Goal: Navigation & Orientation: Find specific page/section

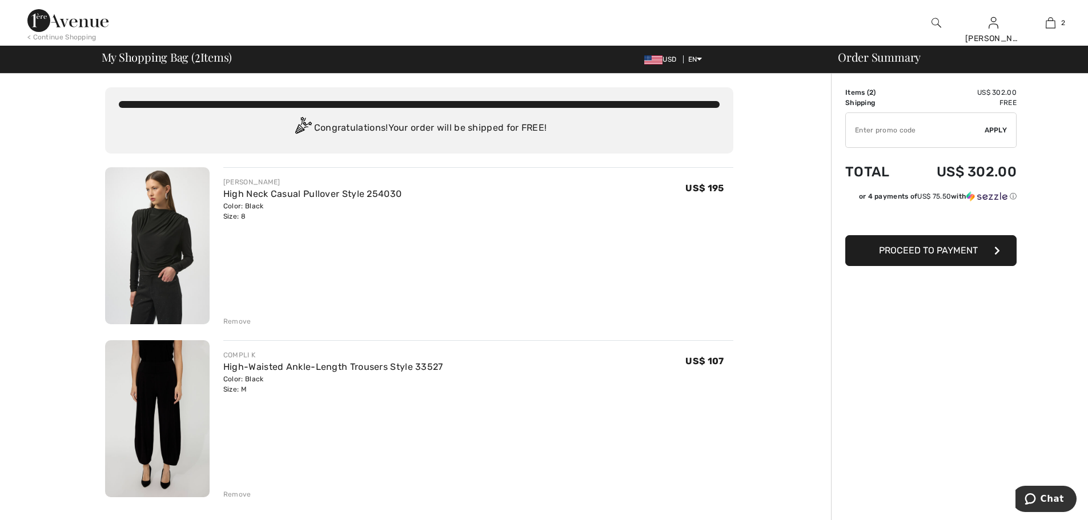
click at [160, 250] on img at bounding box center [157, 245] width 105 height 157
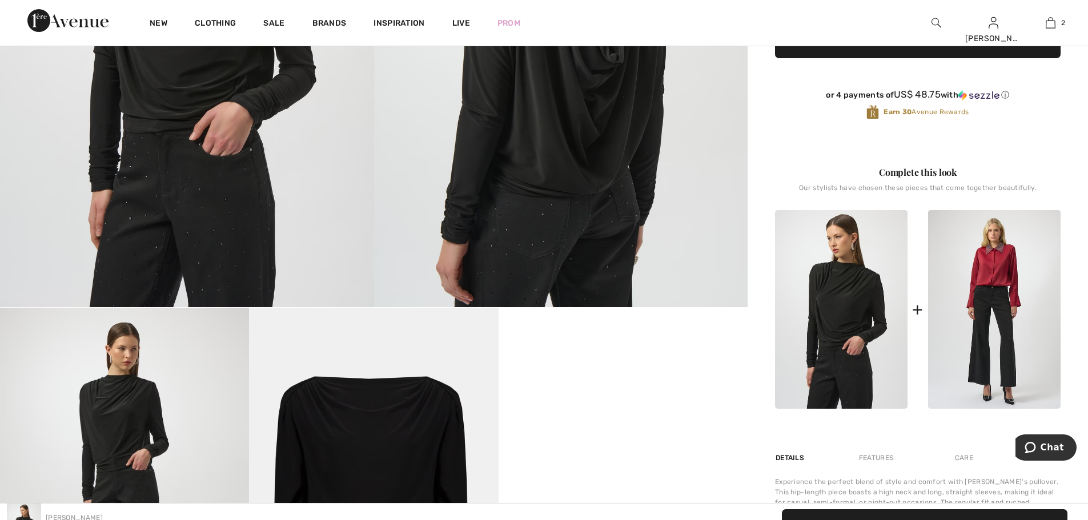
scroll to position [469, 0]
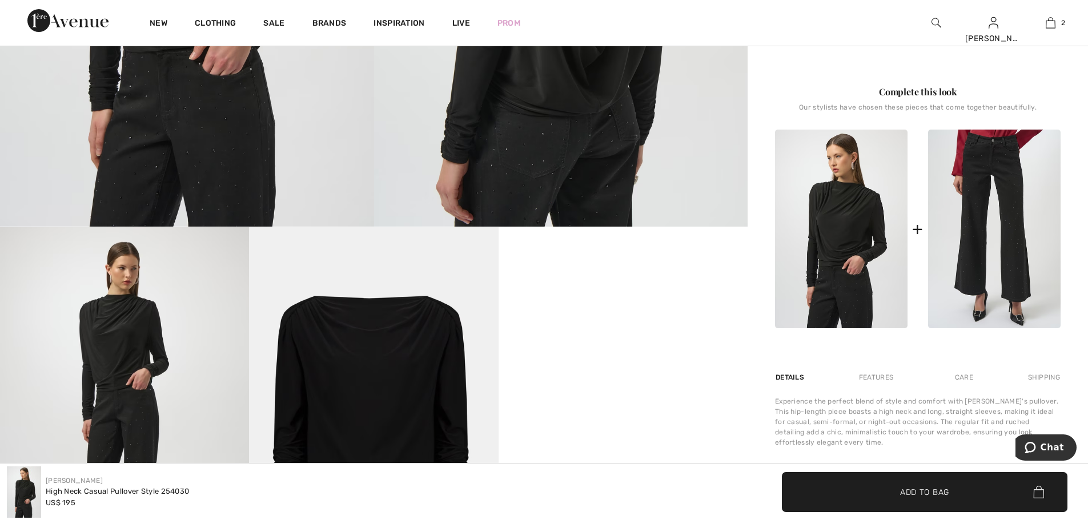
click at [991, 210] on img at bounding box center [994, 229] width 132 height 199
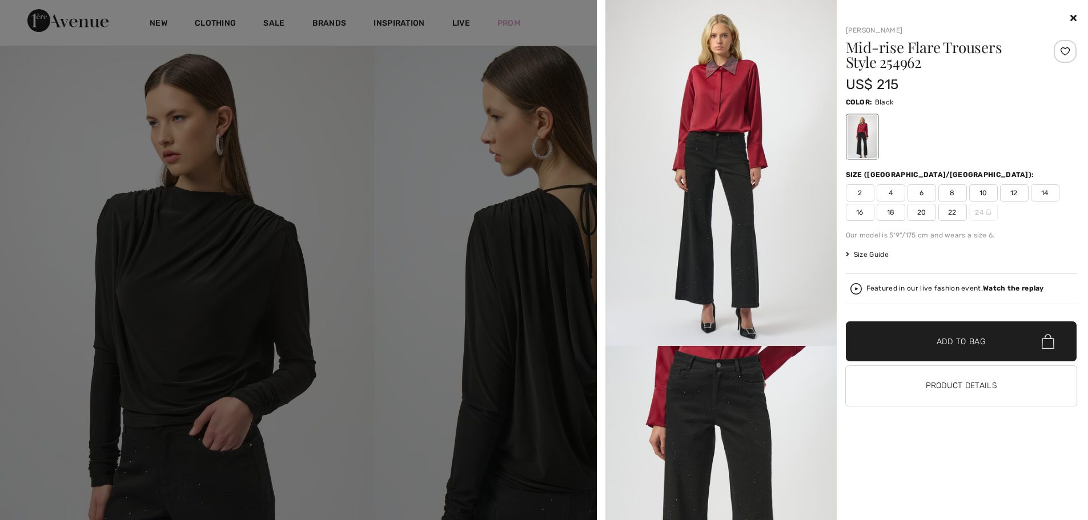
scroll to position [0, 0]
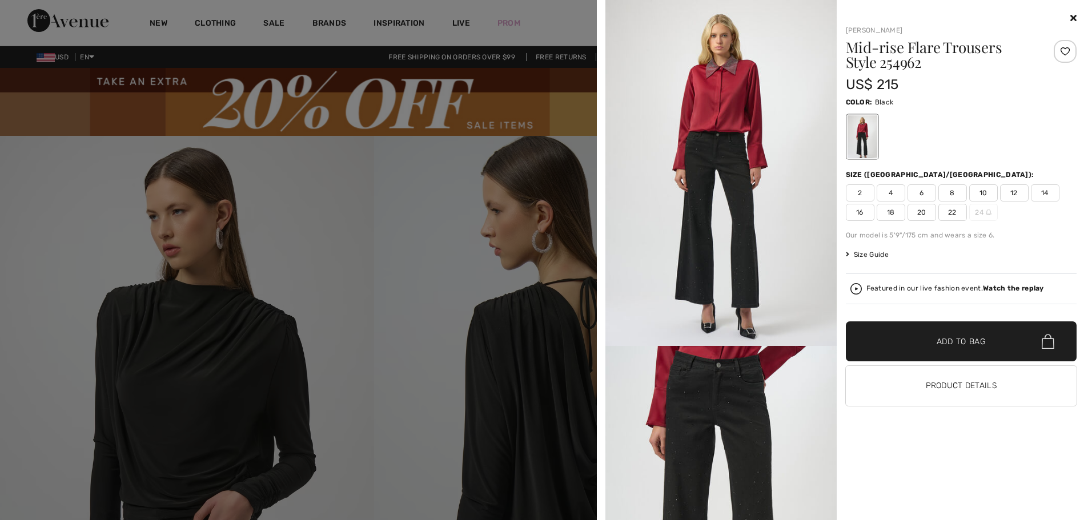
click at [271, 31] on div at bounding box center [544, 260] width 1088 height 520
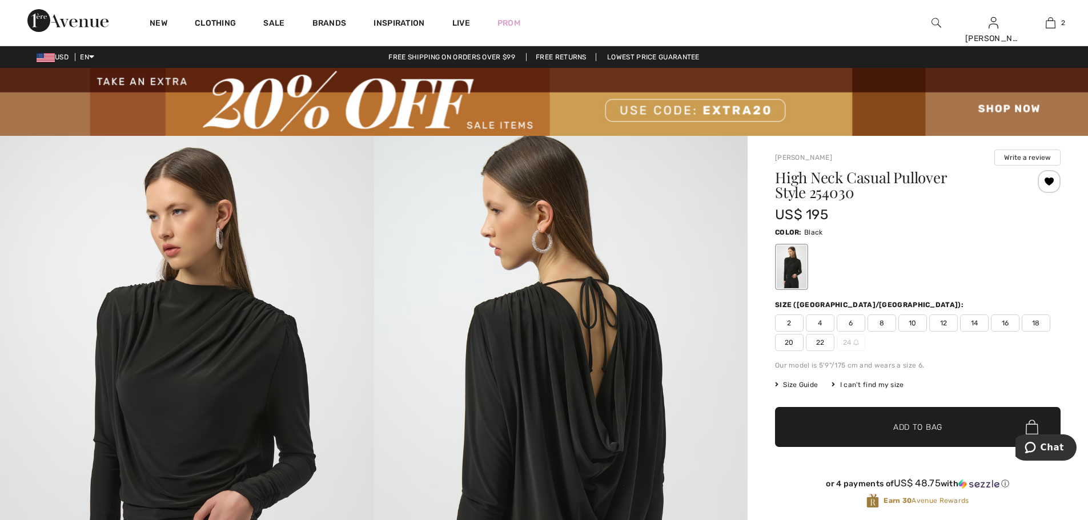
click at [937, 26] on img at bounding box center [936, 23] width 10 height 14
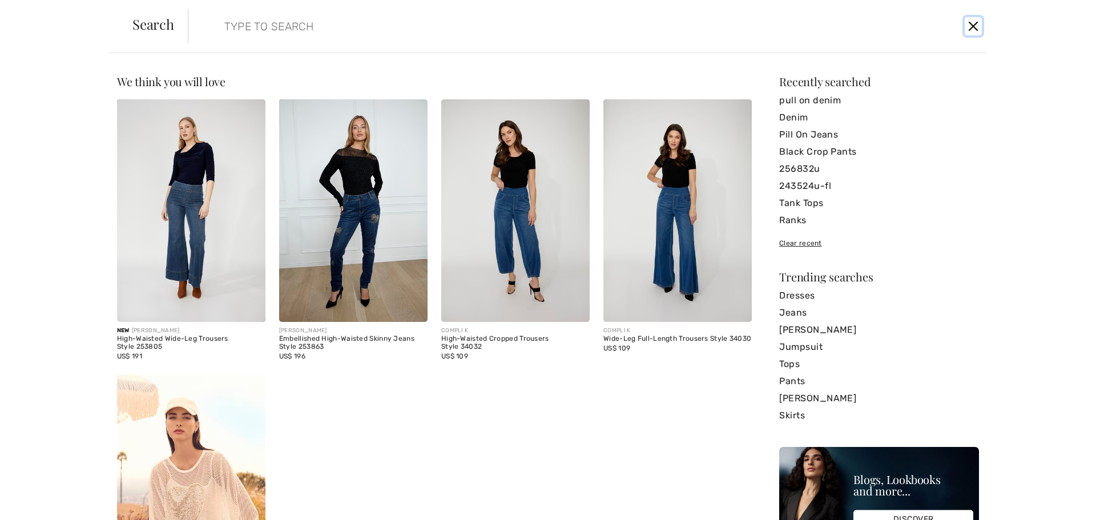
click at [975, 29] on button "Close" at bounding box center [973, 26] width 17 height 18
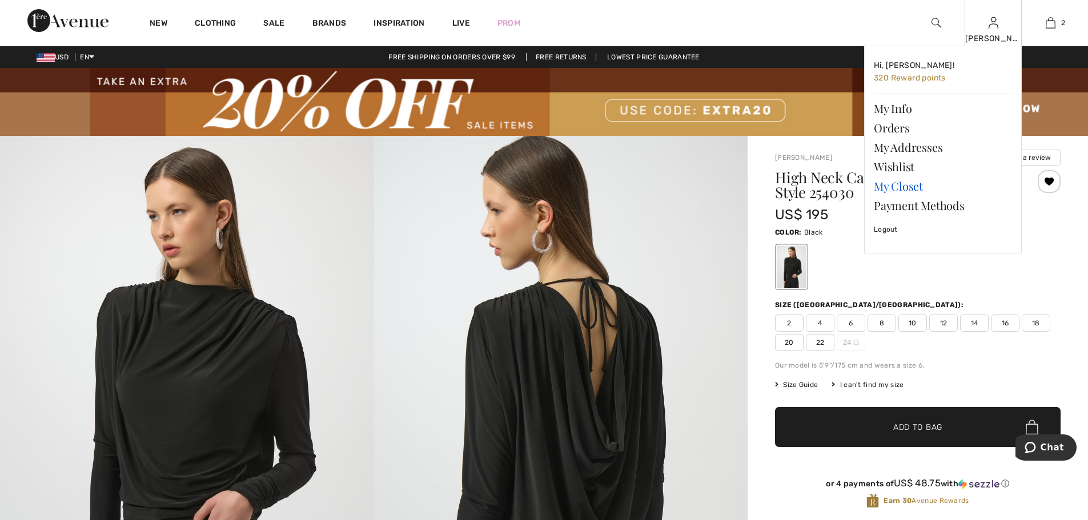
click at [903, 191] on link "My Closet" at bounding box center [943, 185] width 138 height 19
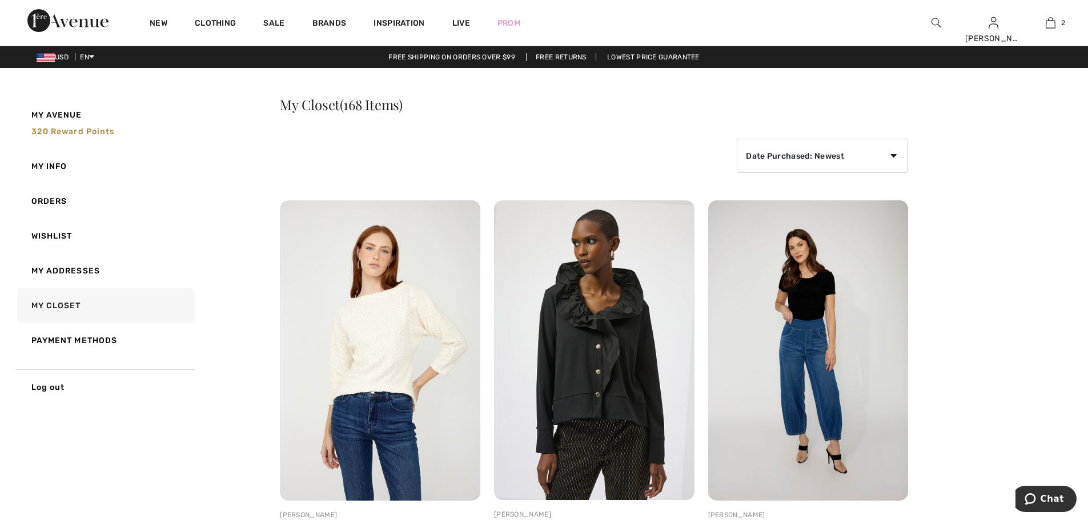
scroll to position [135, 0]
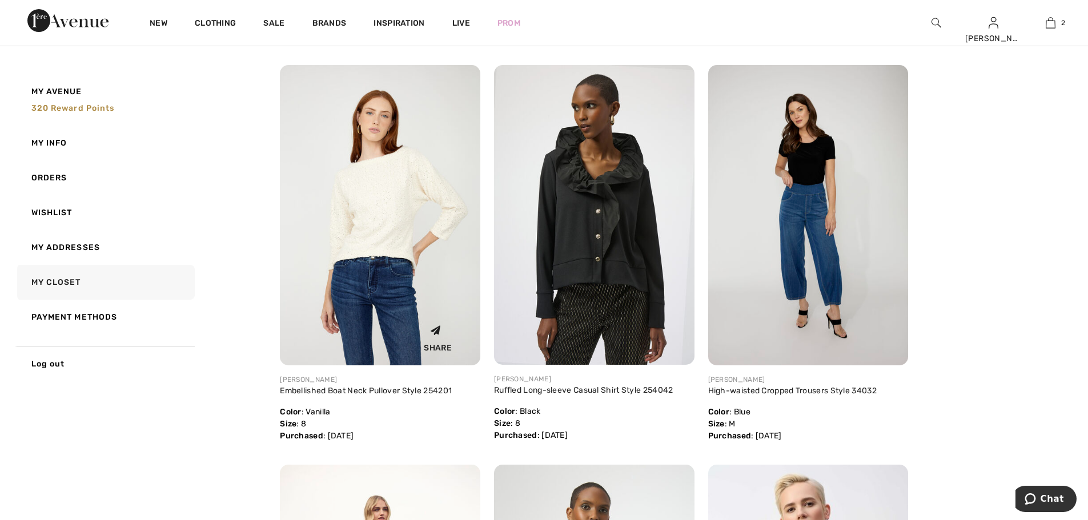
click at [469, 90] on img at bounding box center [380, 215] width 200 height 300
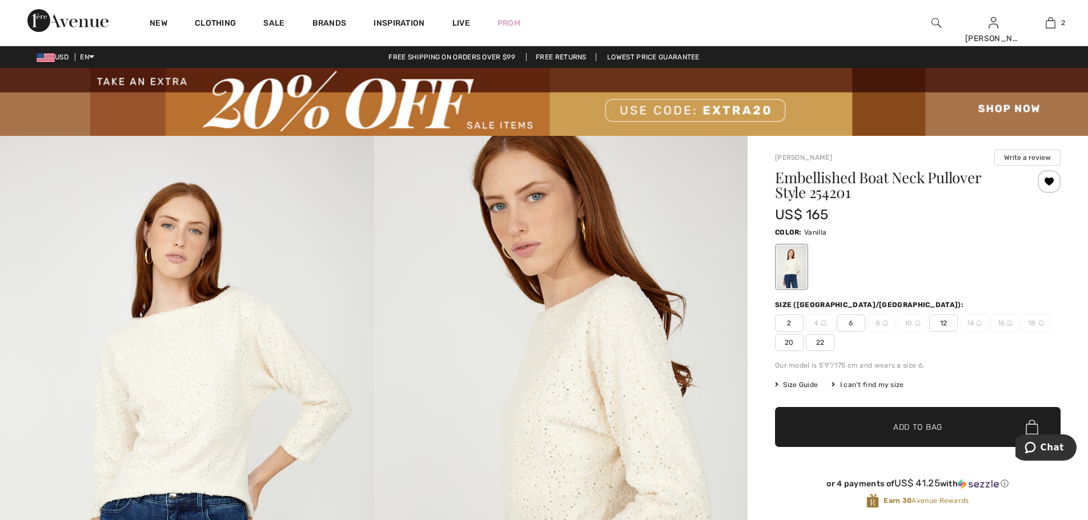
click at [1042, 182] on div at bounding box center [1049, 181] width 23 height 23
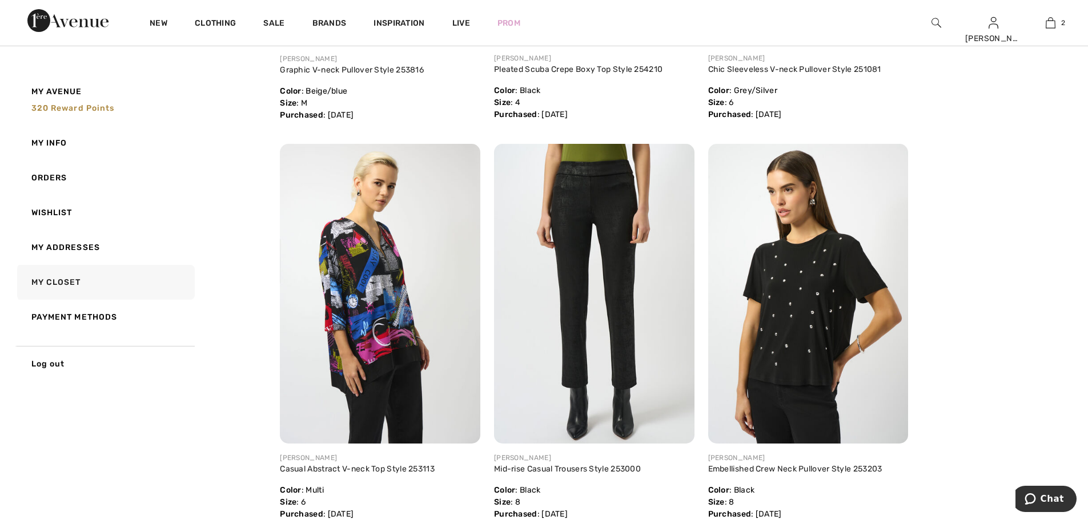
scroll to position [898, 0]
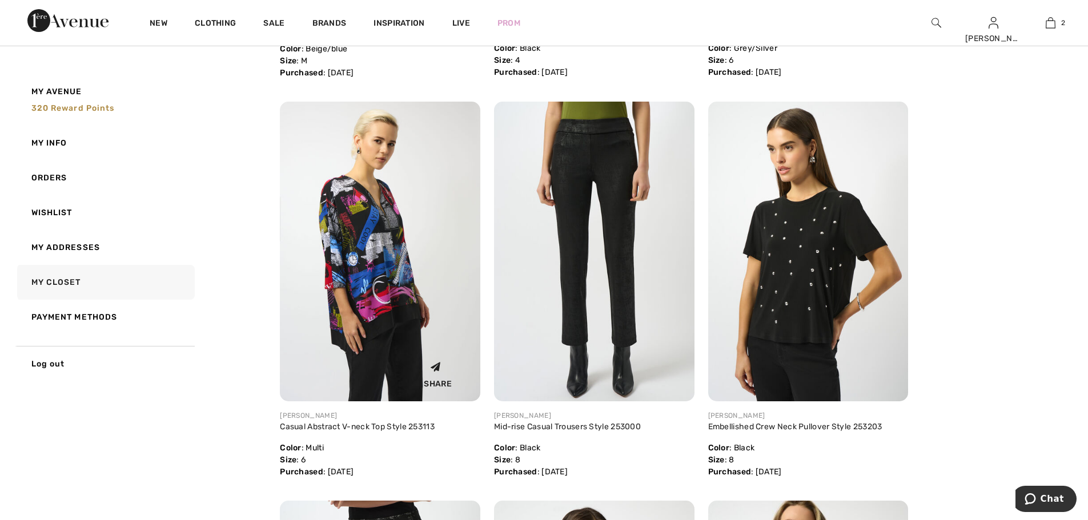
click at [468, 142] on img at bounding box center [380, 252] width 200 height 300
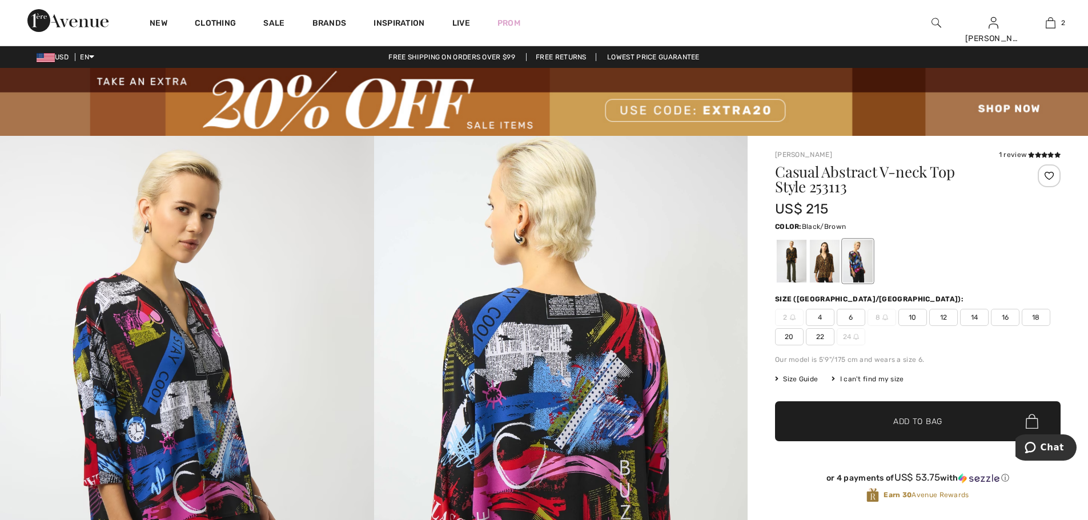
click at [835, 273] on div at bounding box center [825, 261] width 30 height 43
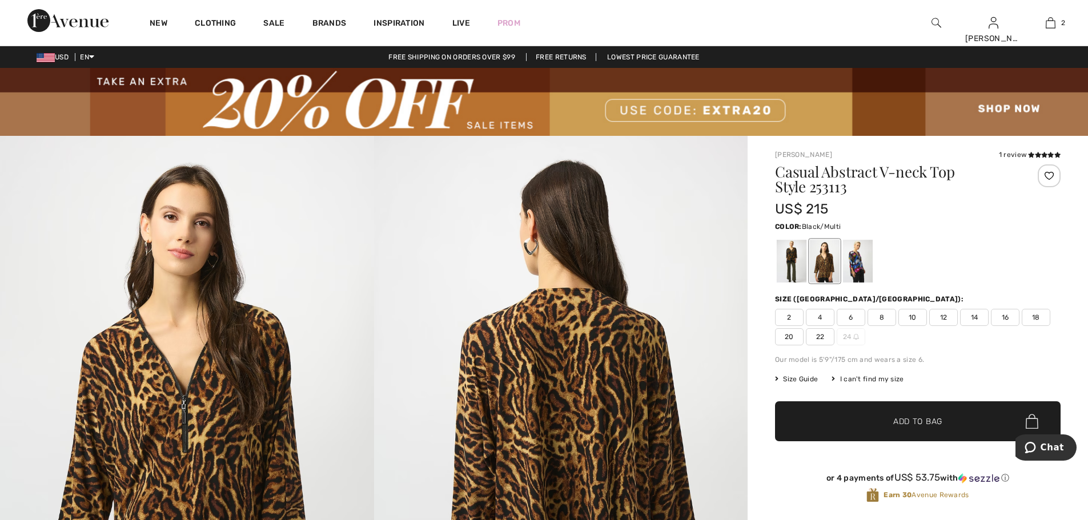
click at [794, 267] on div at bounding box center [792, 261] width 30 height 43
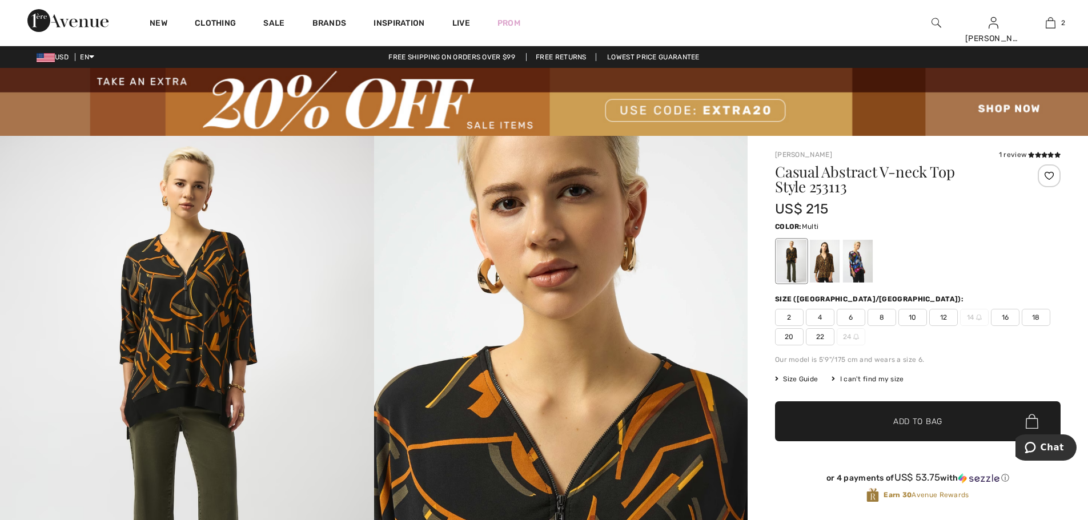
click at [865, 261] on div at bounding box center [858, 261] width 30 height 43
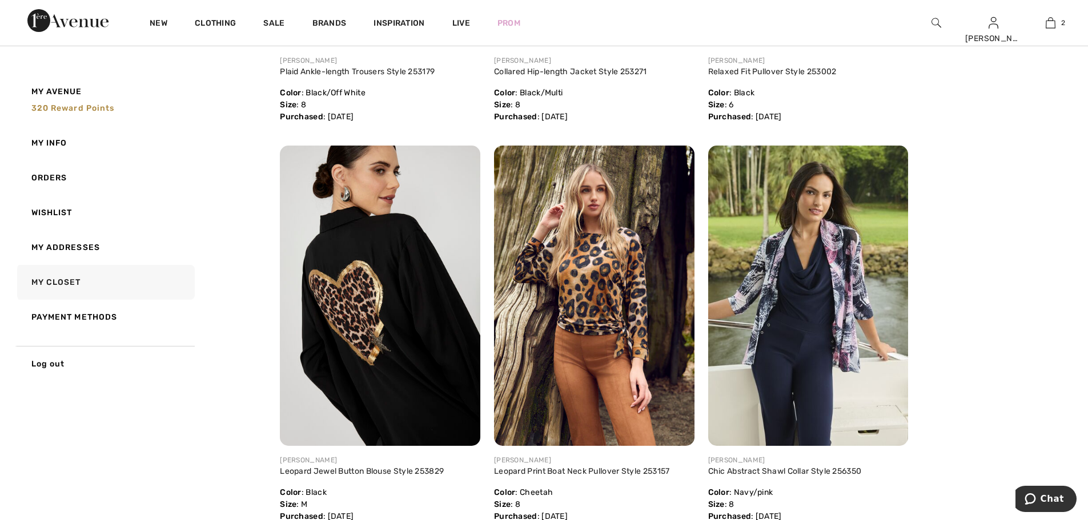
scroll to position [1704, 0]
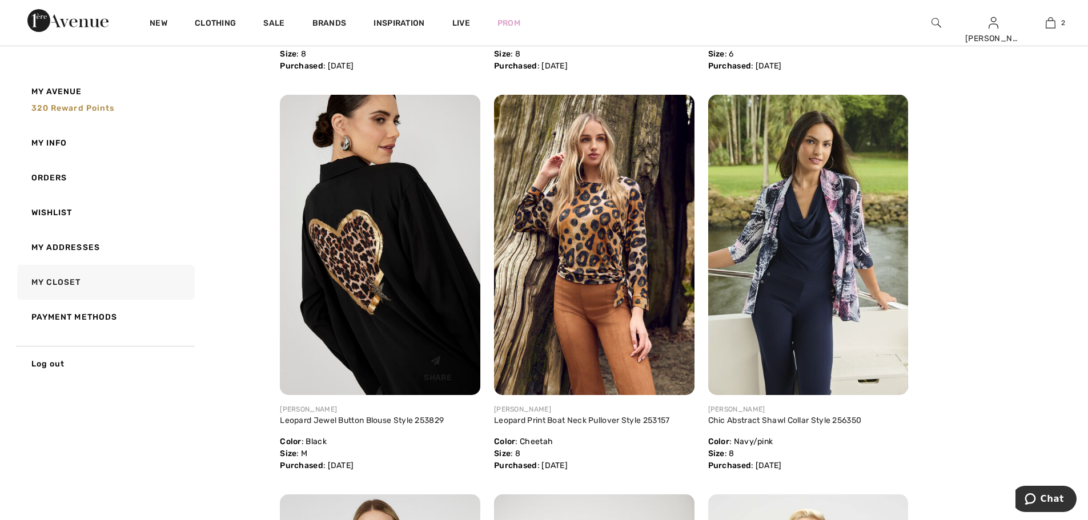
click at [462, 147] on img at bounding box center [380, 245] width 200 height 300
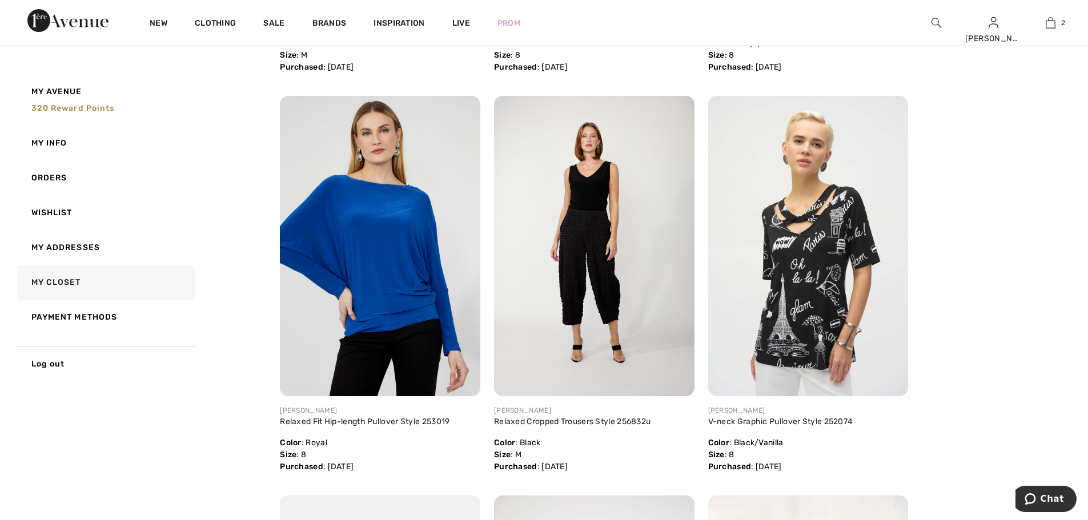
scroll to position [2128, 0]
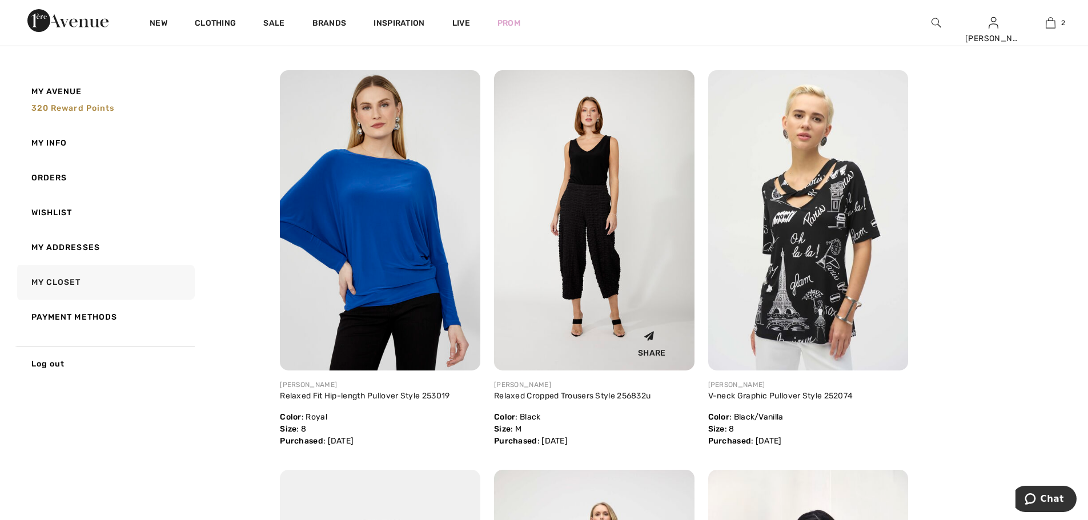
click at [595, 271] on img at bounding box center [594, 220] width 200 height 300
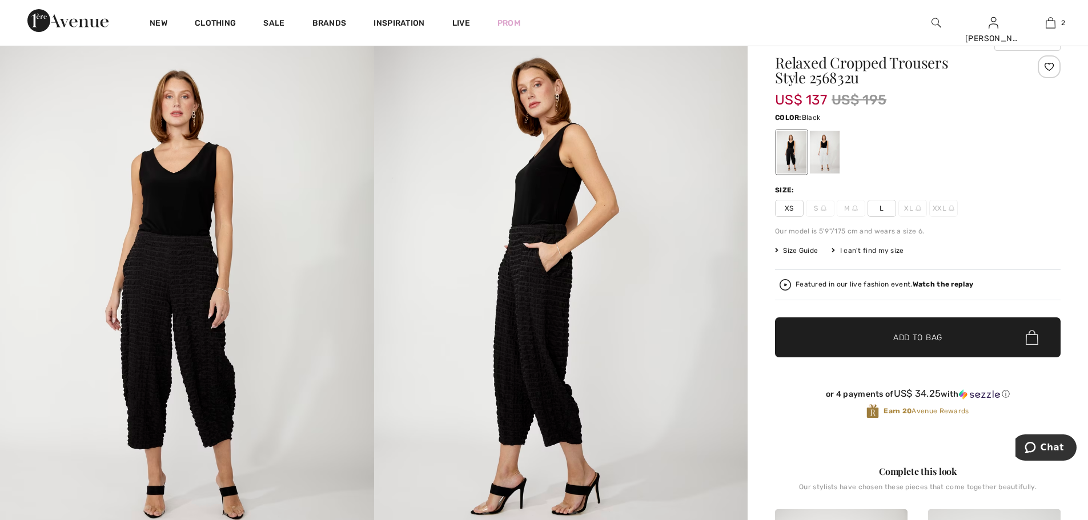
scroll to position [142, 0]
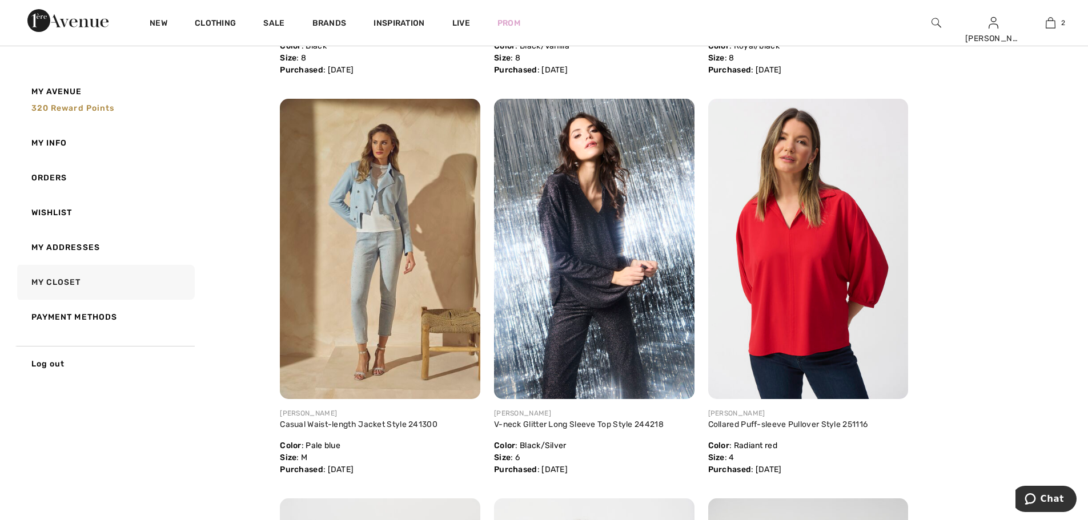
scroll to position [2958, 0]
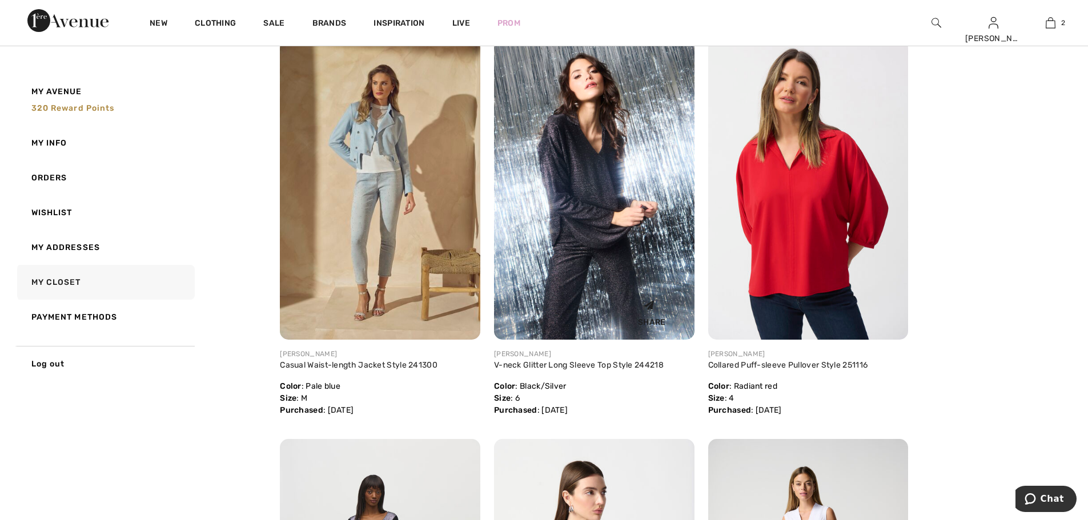
click at [583, 237] on img at bounding box center [594, 189] width 200 height 300
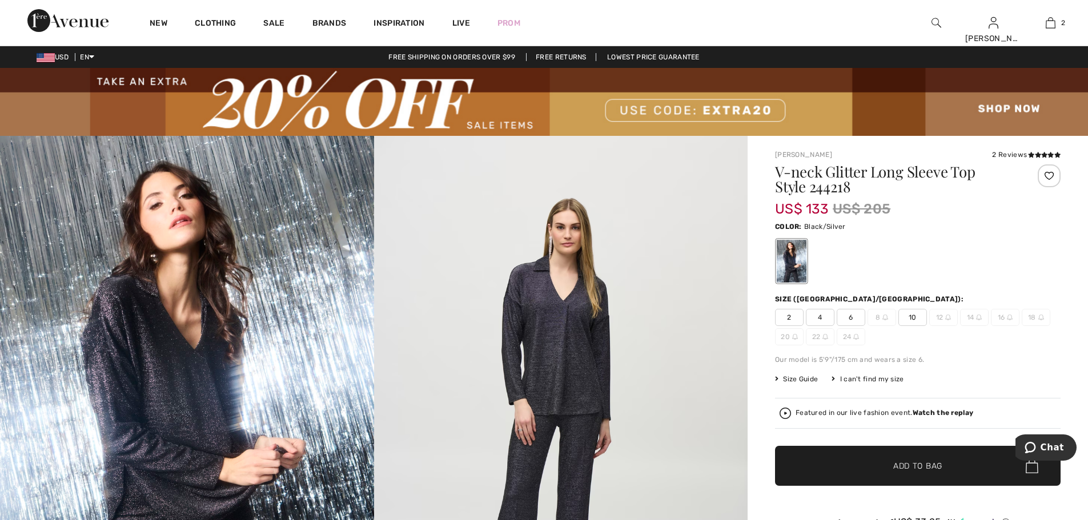
click at [564, 332] on img at bounding box center [561, 416] width 374 height 560
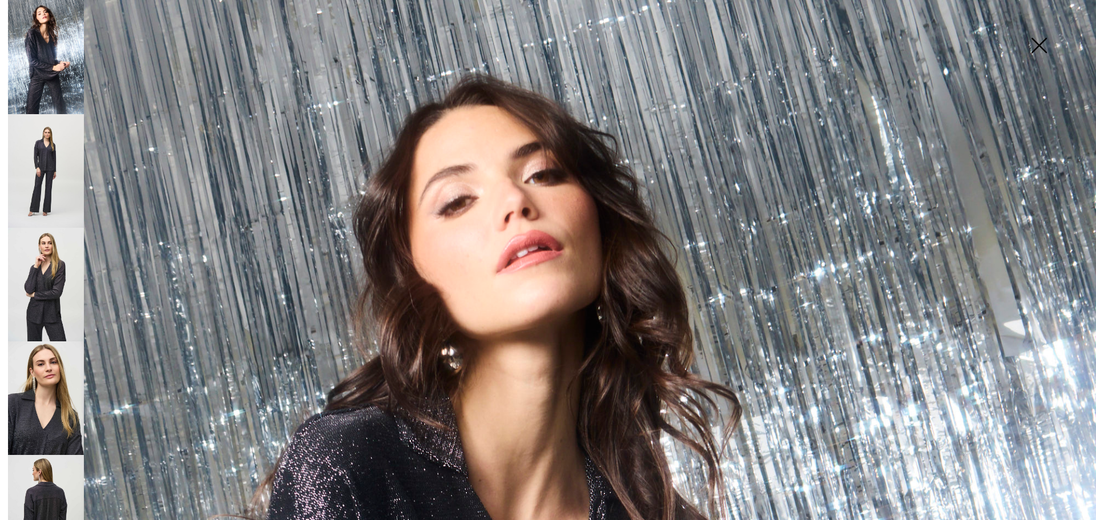
click at [1037, 43] on img at bounding box center [1039, 46] width 57 height 59
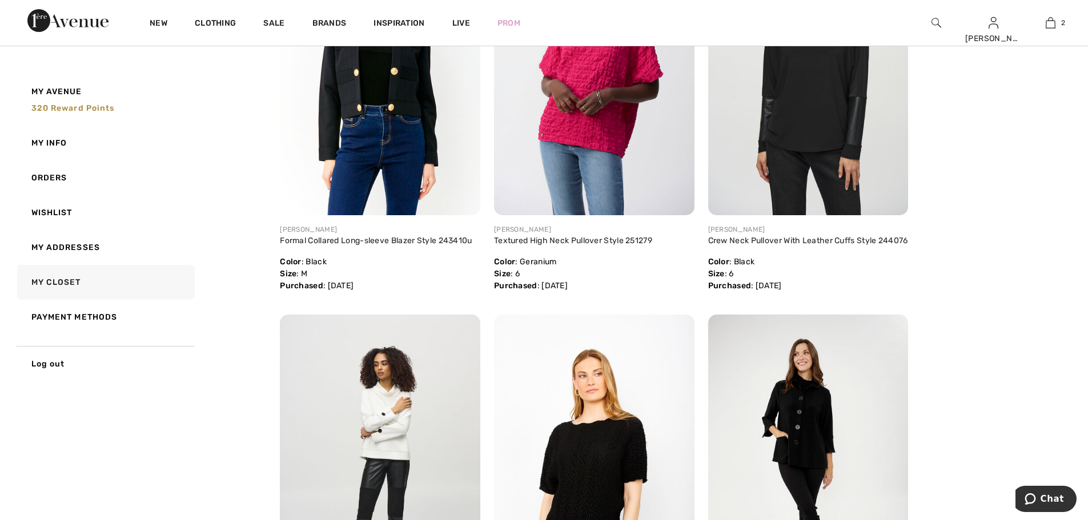
scroll to position [3746, 0]
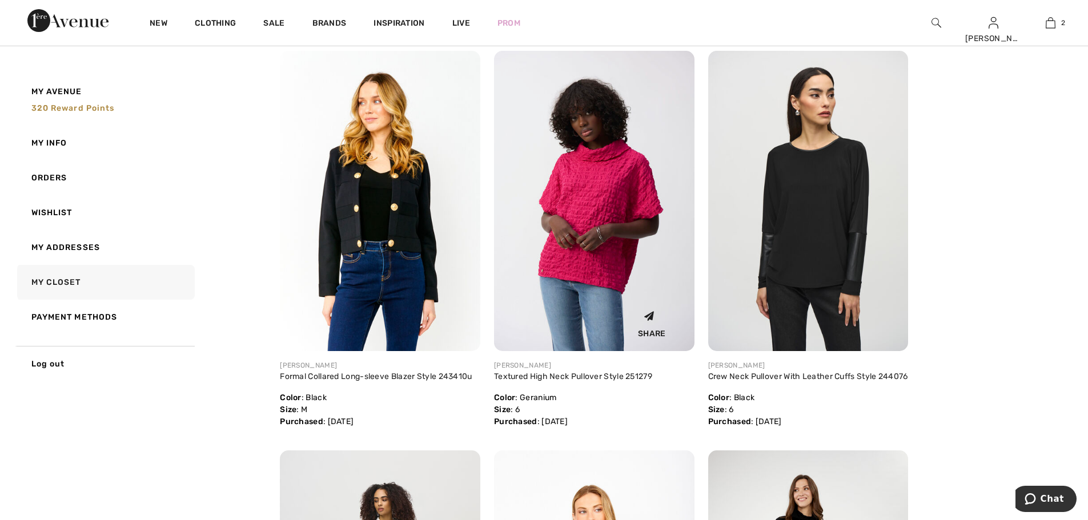
click at [614, 273] on img at bounding box center [594, 201] width 200 height 300
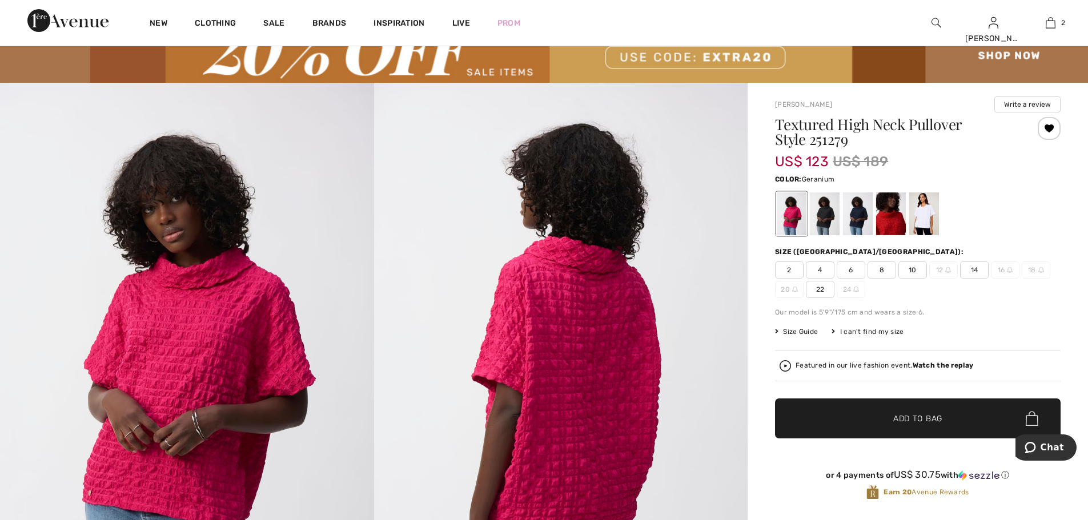
scroll to position [96, 0]
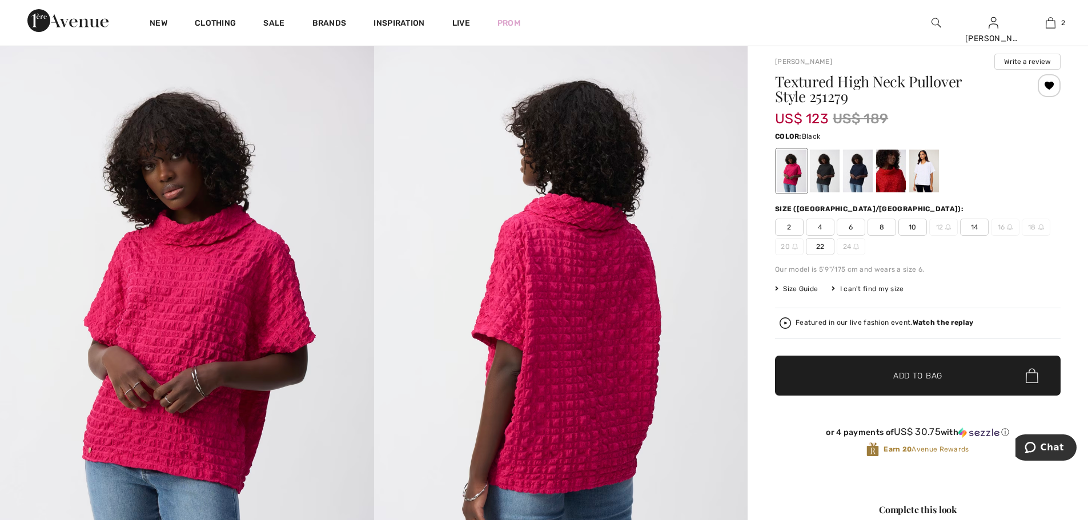
click at [836, 178] on div at bounding box center [825, 171] width 30 height 43
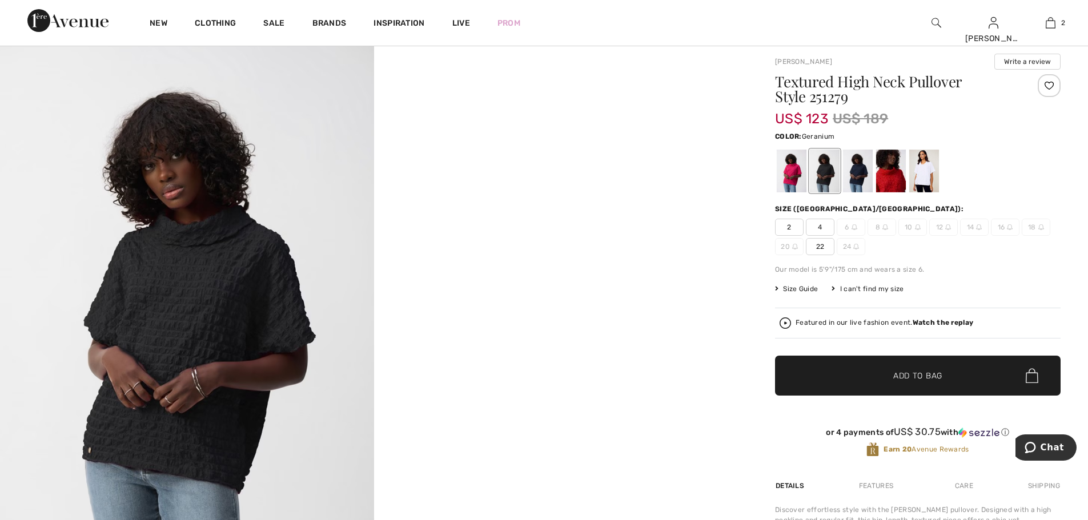
click at [797, 180] on div at bounding box center [792, 171] width 30 height 43
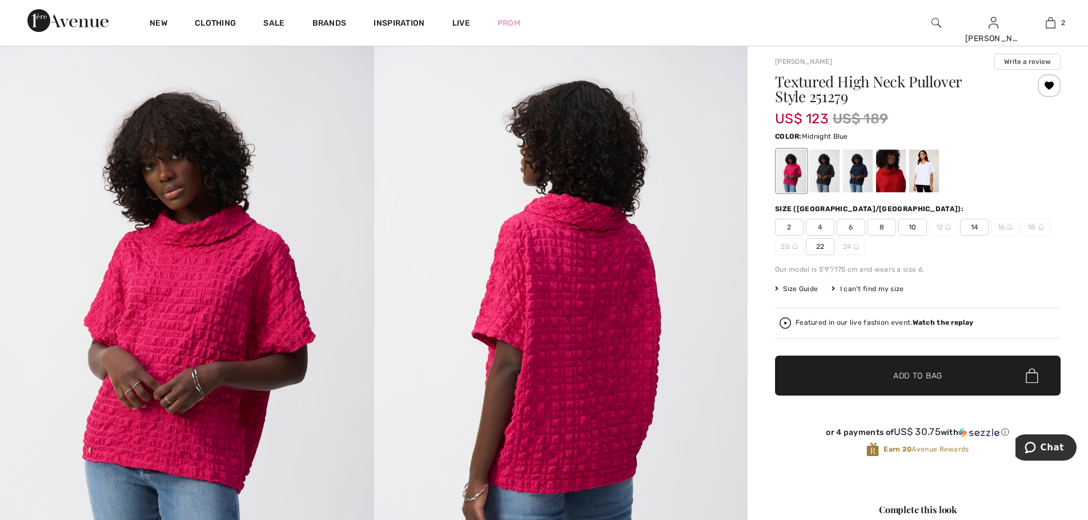
click at [867, 179] on div at bounding box center [858, 171] width 30 height 43
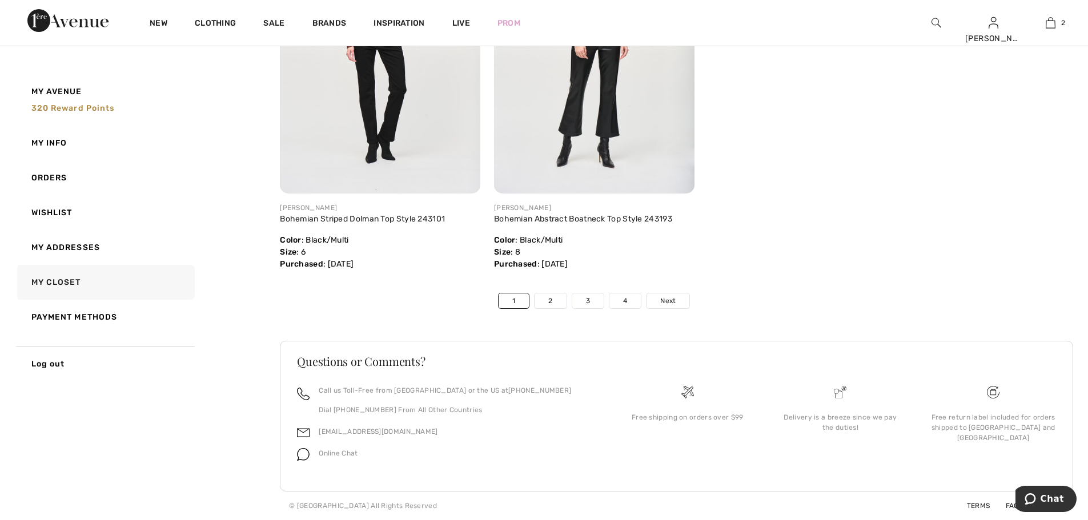
scroll to position [6900, 0]
click at [676, 296] on span "Next" at bounding box center [667, 301] width 15 height 10
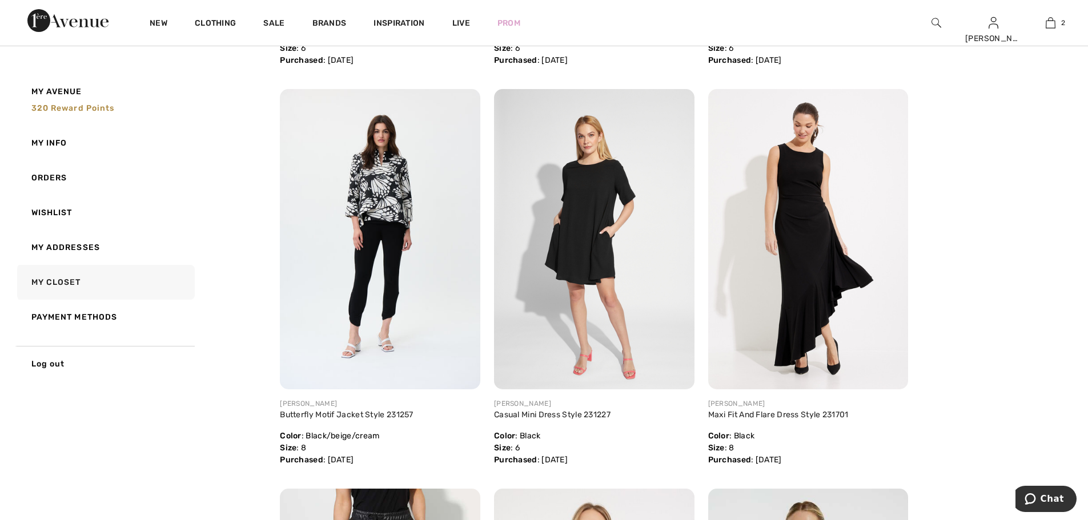
scroll to position [5380, 0]
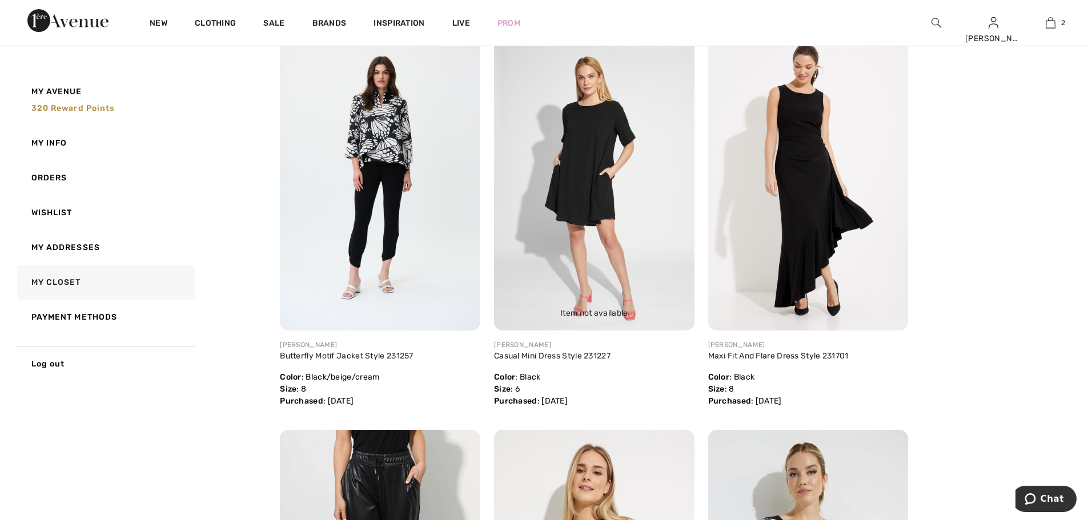
click at [601, 220] on img at bounding box center [594, 180] width 200 height 300
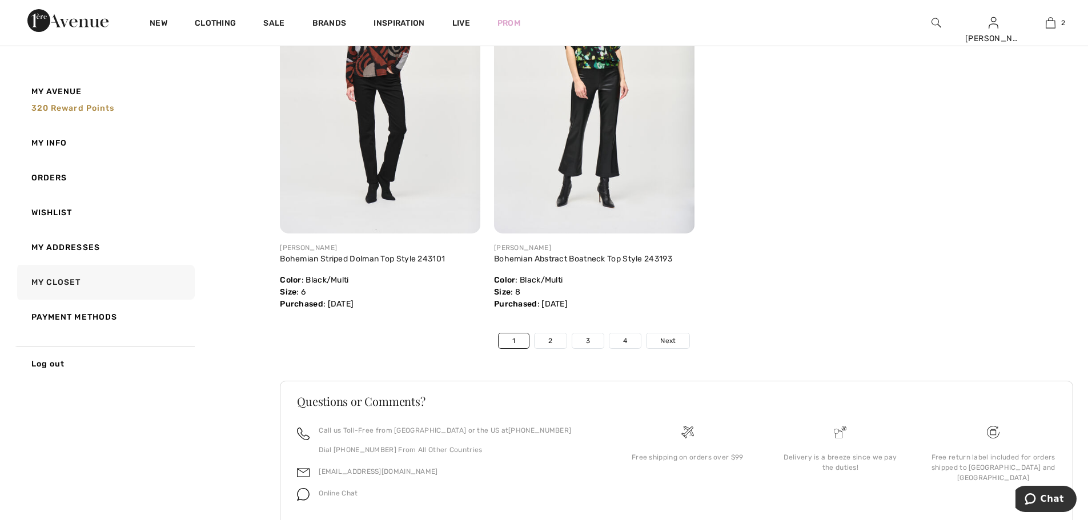
scroll to position [6705, 0]
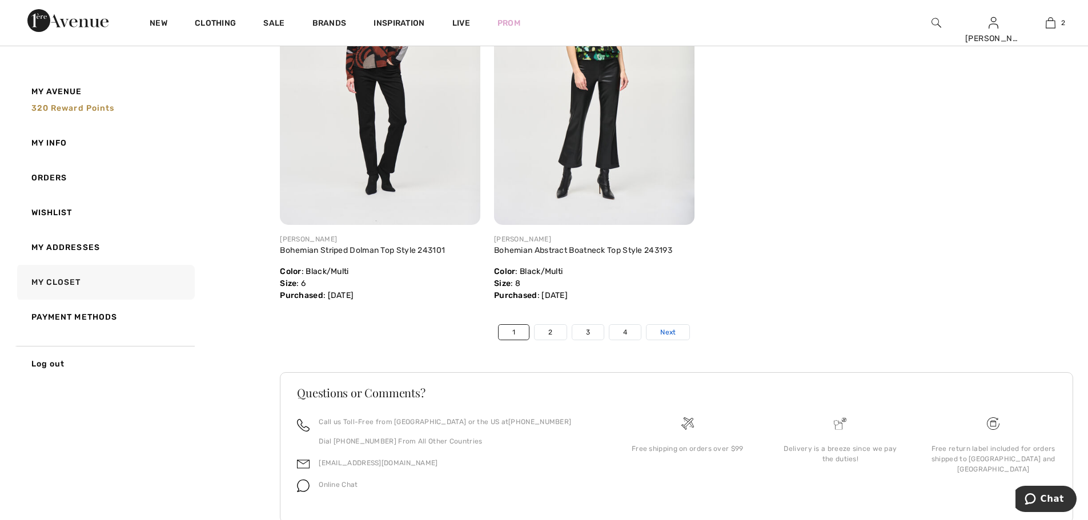
click at [676, 338] on span "Next" at bounding box center [667, 332] width 15 height 10
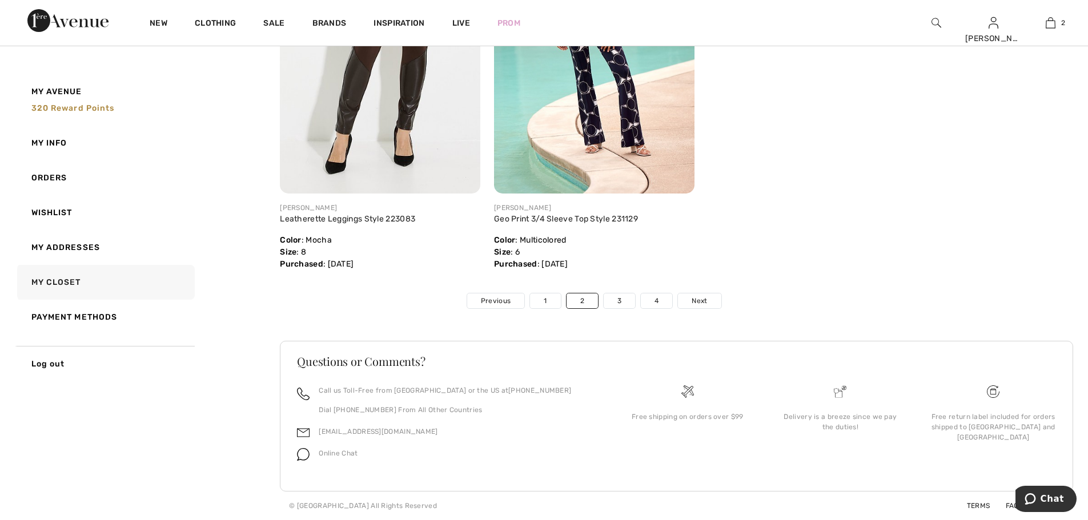
scroll to position [6856, 0]
click at [721, 294] on link "Next" at bounding box center [699, 301] width 43 height 15
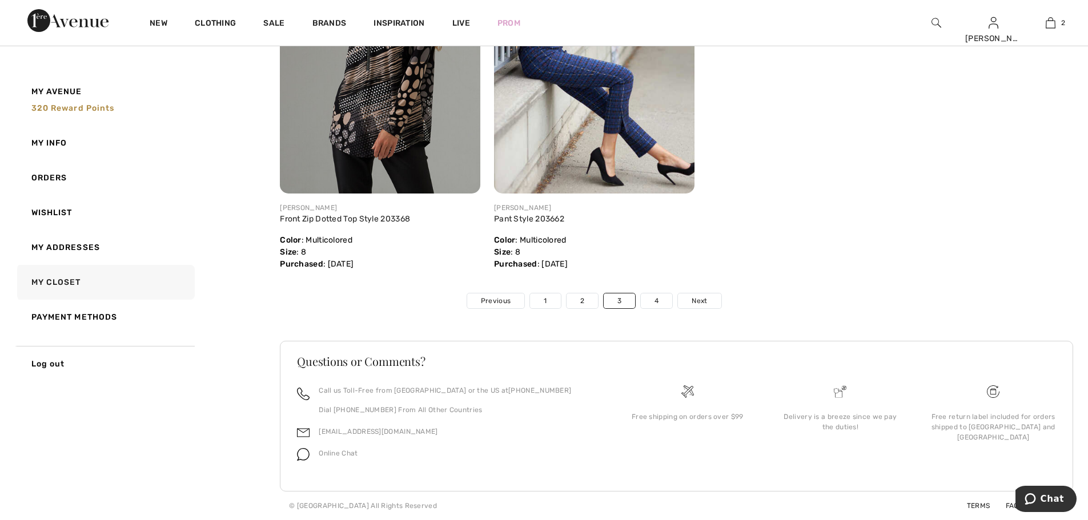
scroll to position [6728, 0]
click at [707, 306] on span "Next" at bounding box center [699, 301] width 15 height 10
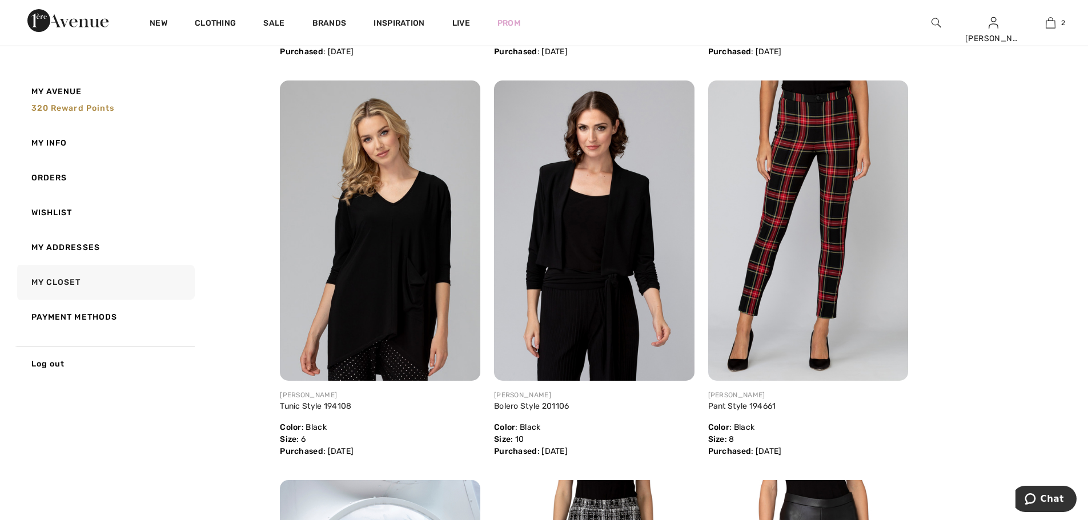
scroll to position [1206, 0]
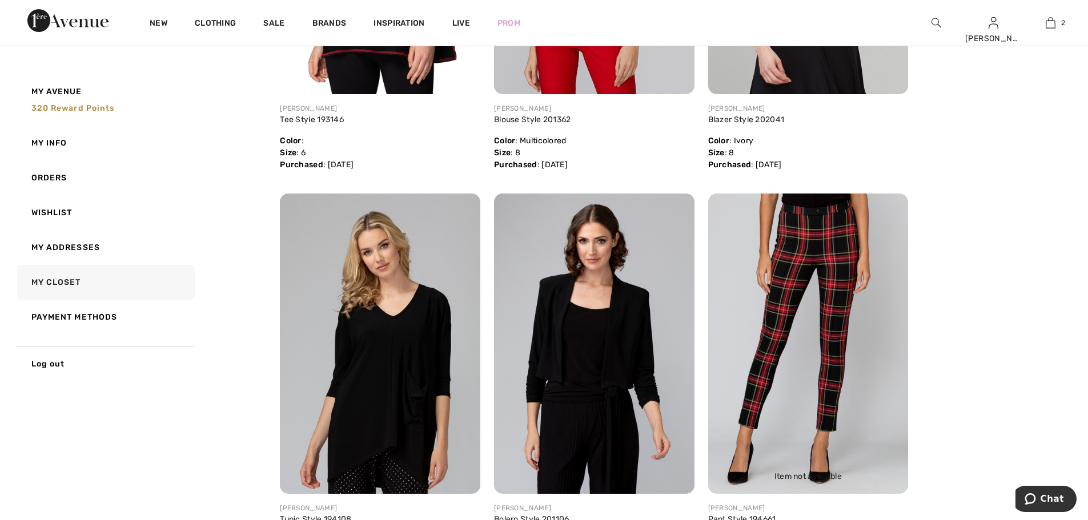
click at [789, 300] on img at bounding box center [808, 344] width 200 height 300
click at [795, 298] on img at bounding box center [808, 344] width 200 height 300
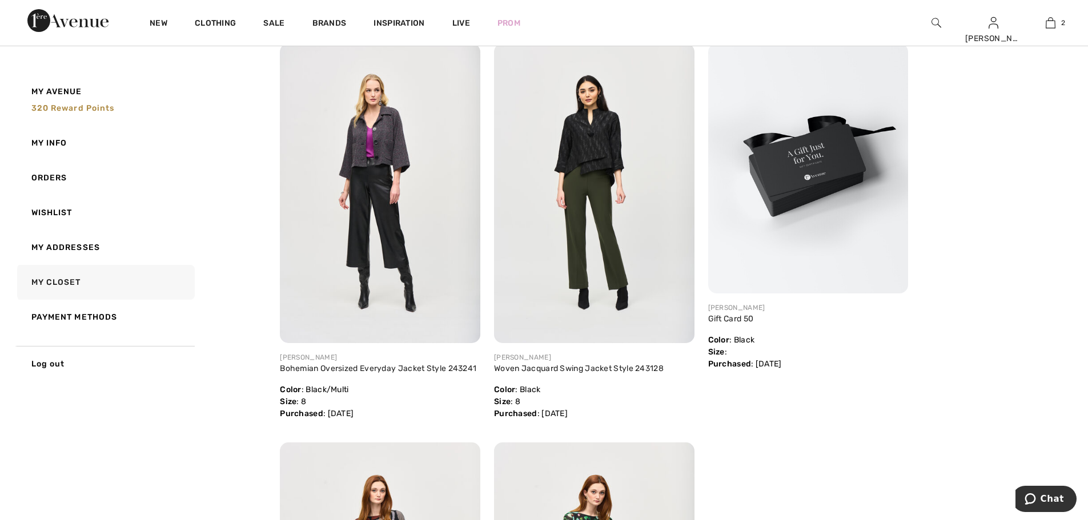
scroll to position [6900, 0]
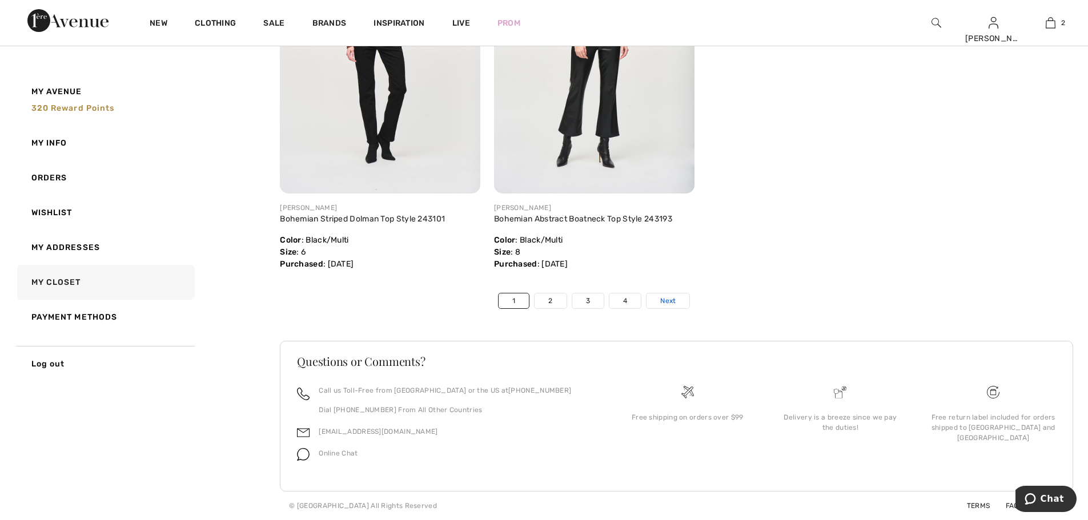
click at [676, 296] on span "Next" at bounding box center [667, 301] width 15 height 10
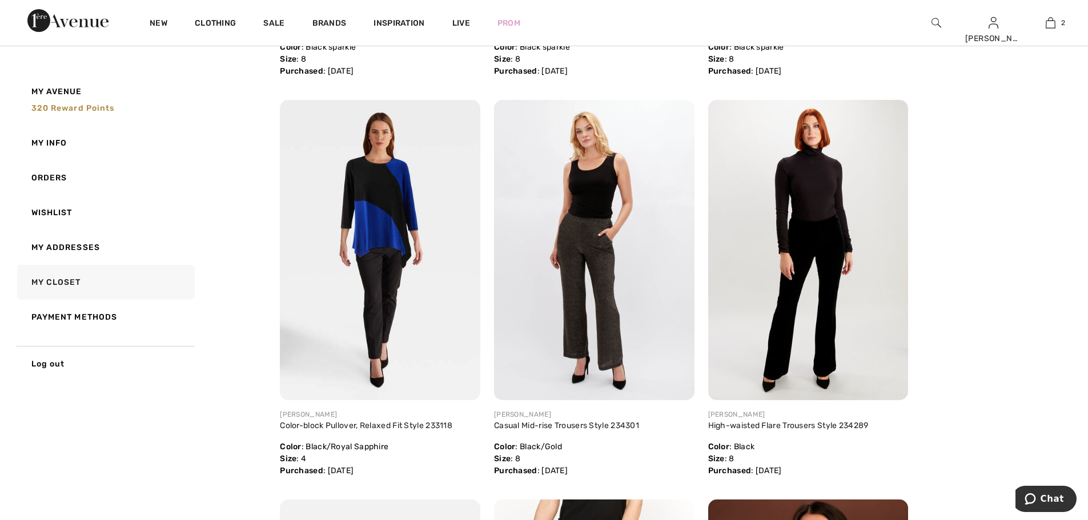
scroll to position [0, 0]
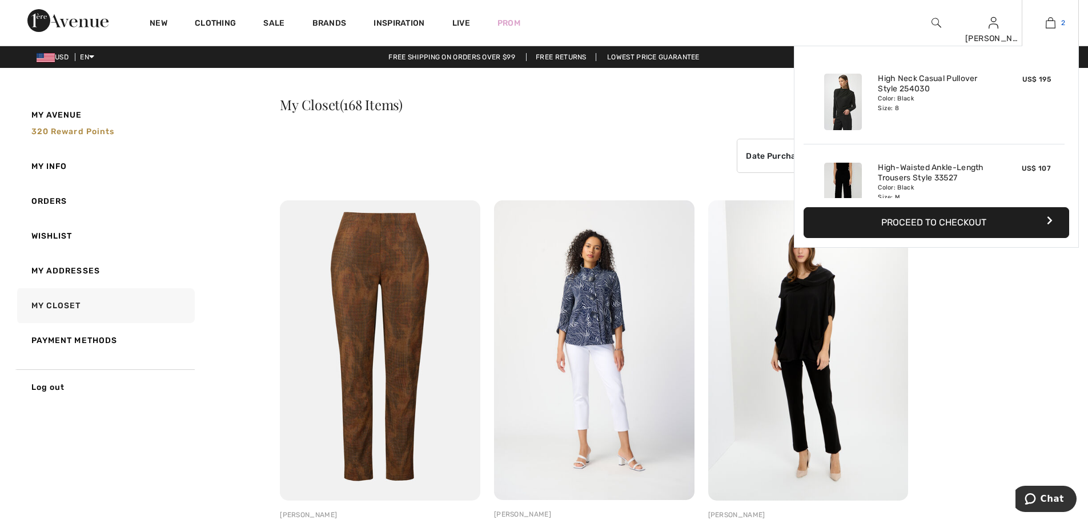
click at [1048, 23] on img at bounding box center [1051, 23] width 10 height 14
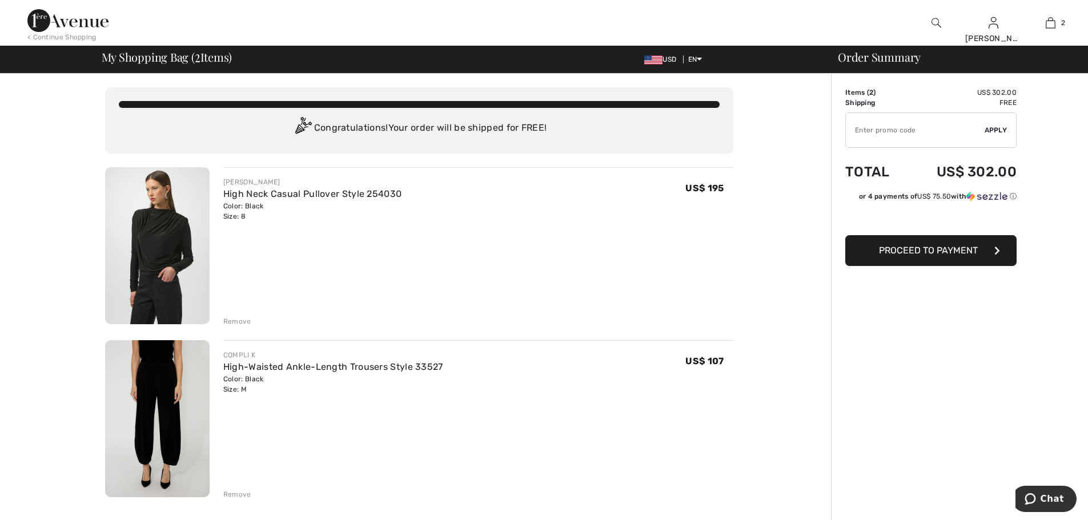
click at [158, 422] on img at bounding box center [157, 418] width 105 height 157
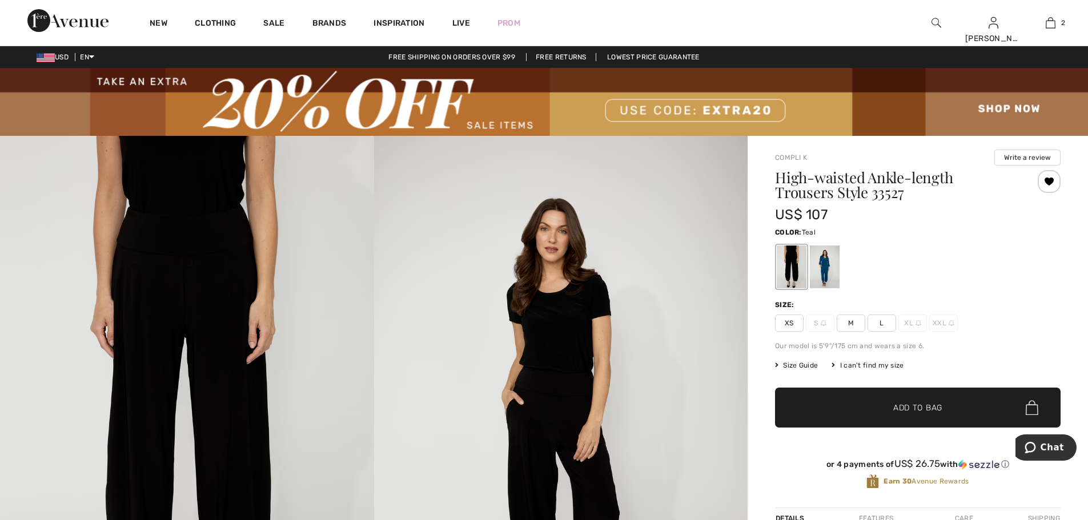
click at [835, 272] on div at bounding box center [825, 267] width 30 height 43
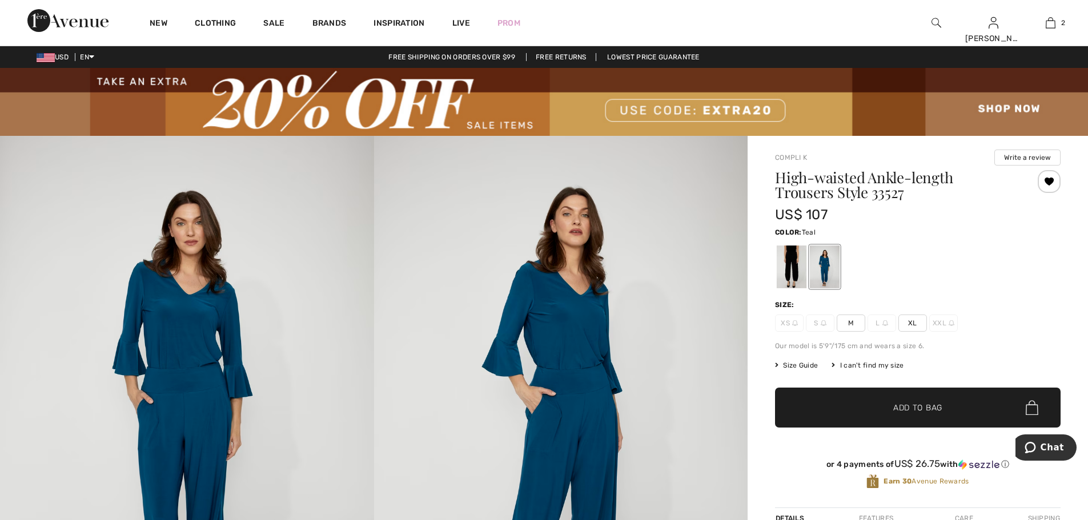
click at [578, 367] on img at bounding box center [561, 416] width 374 height 561
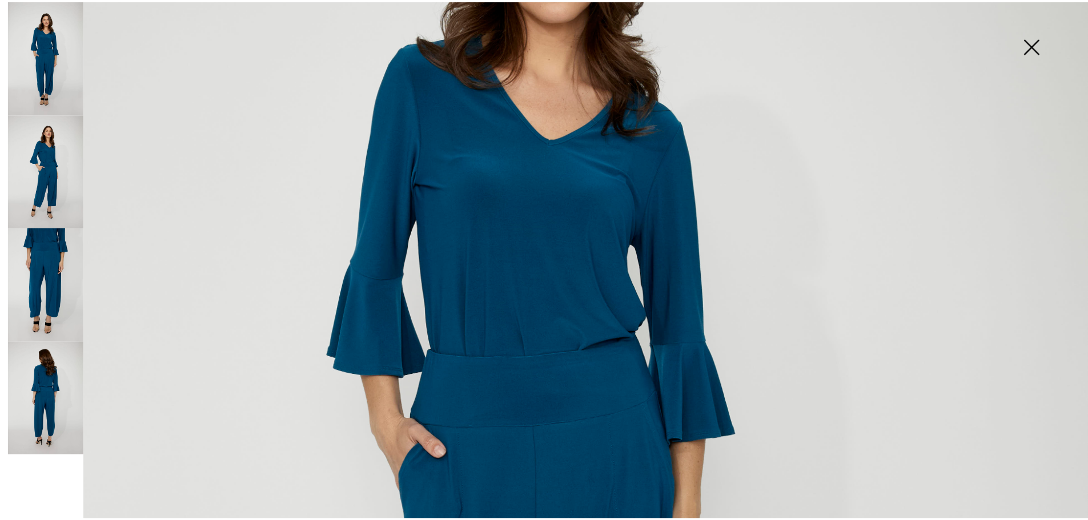
scroll to position [105, 0]
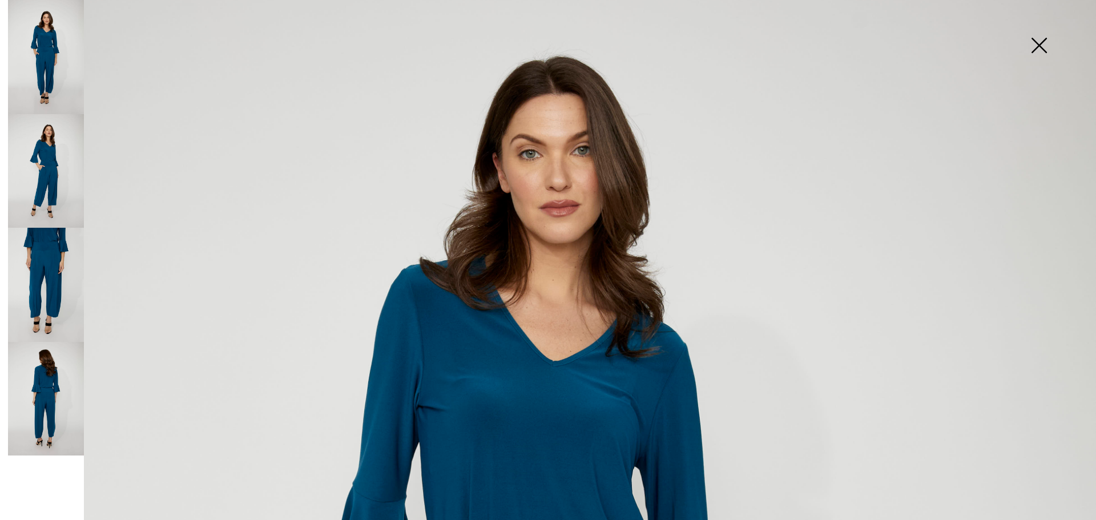
click at [1031, 41] on img at bounding box center [1039, 46] width 57 height 59
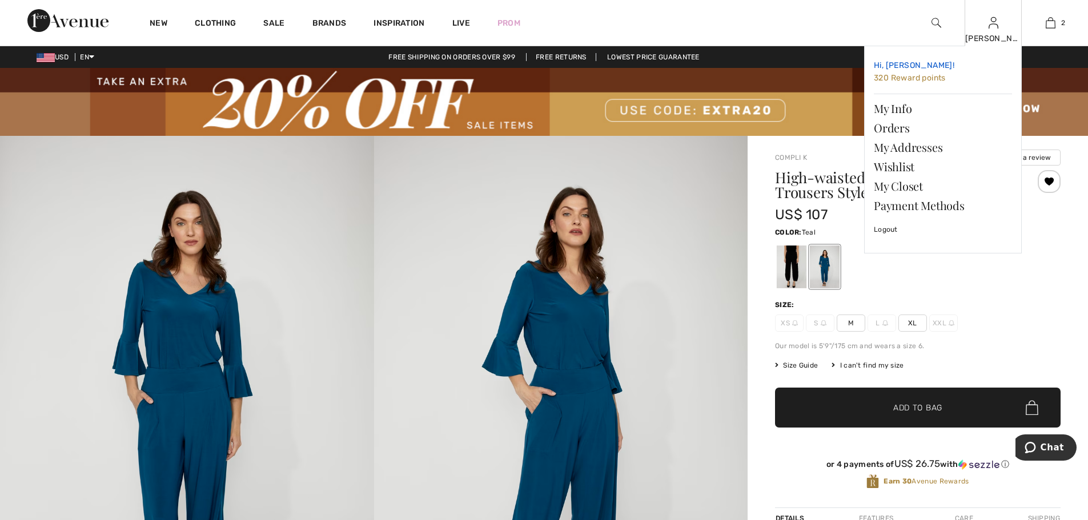
click at [917, 82] on span "320 Reward points" at bounding box center [910, 78] width 72 height 10
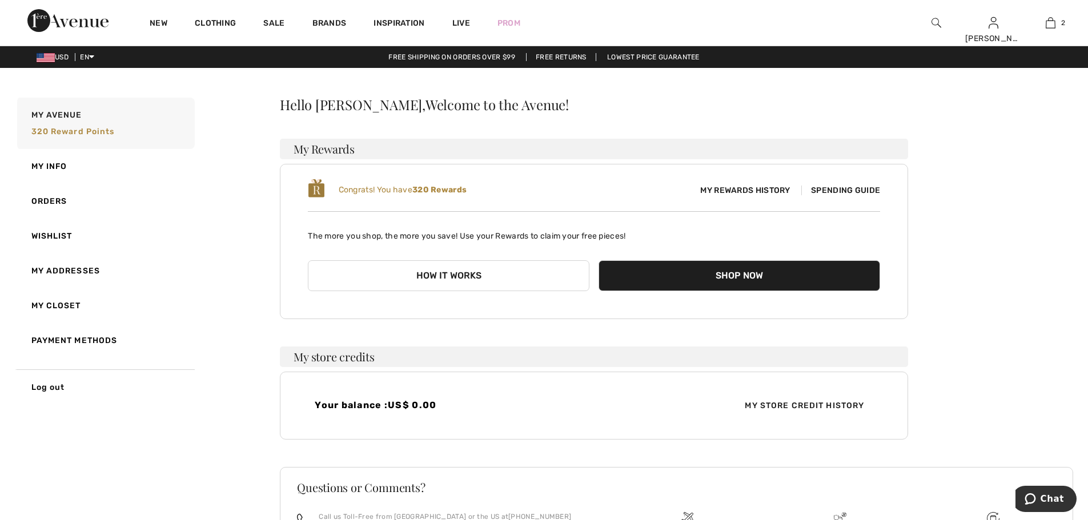
click at [835, 195] on span "Spending Guide" at bounding box center [840, 191] width 79 height 10
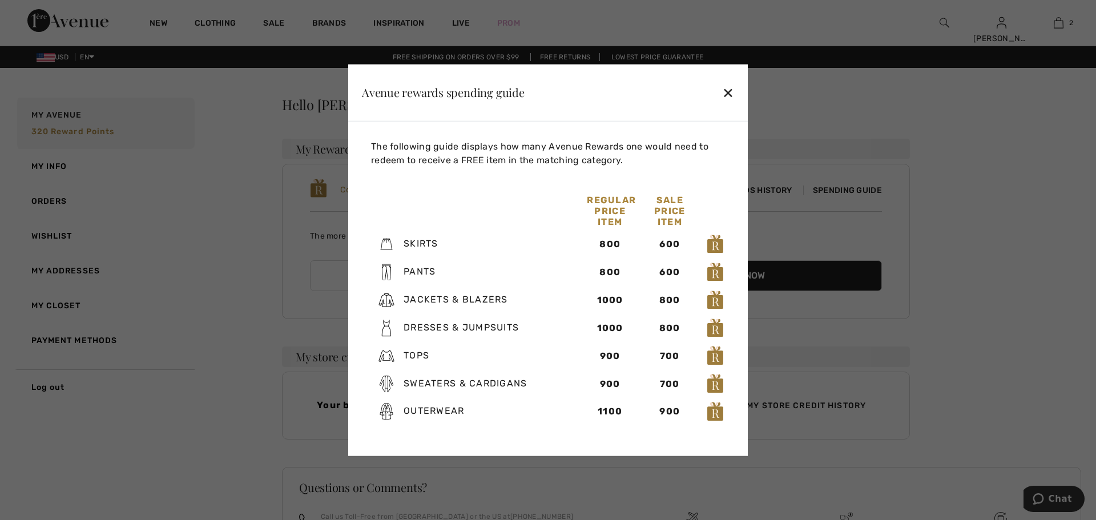
click at [728, 86] on div "✕" at bounding box center [728, 93] width 12 height 24
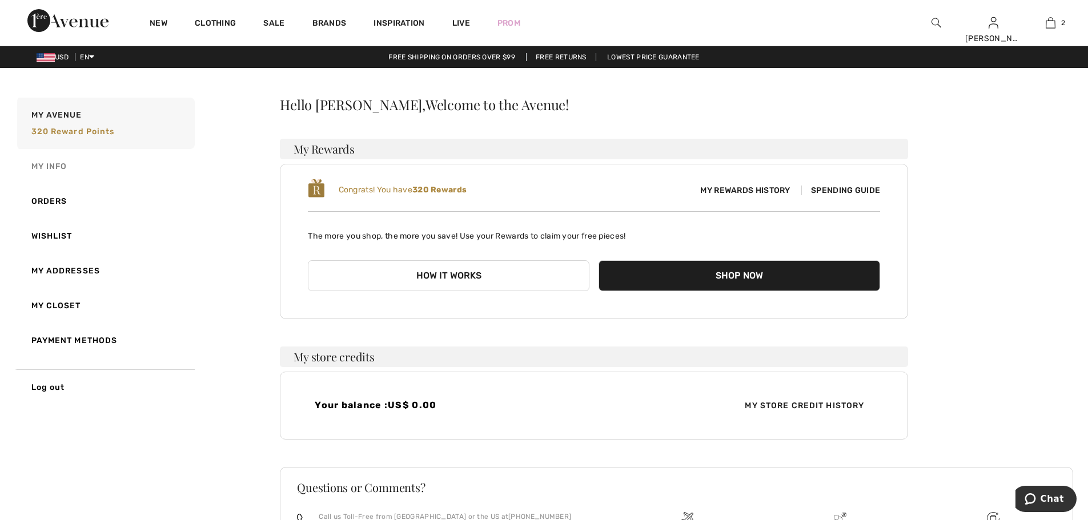
click at [50, 175] on link "My Info" at bounding box center [105, 166] width 180 height 35
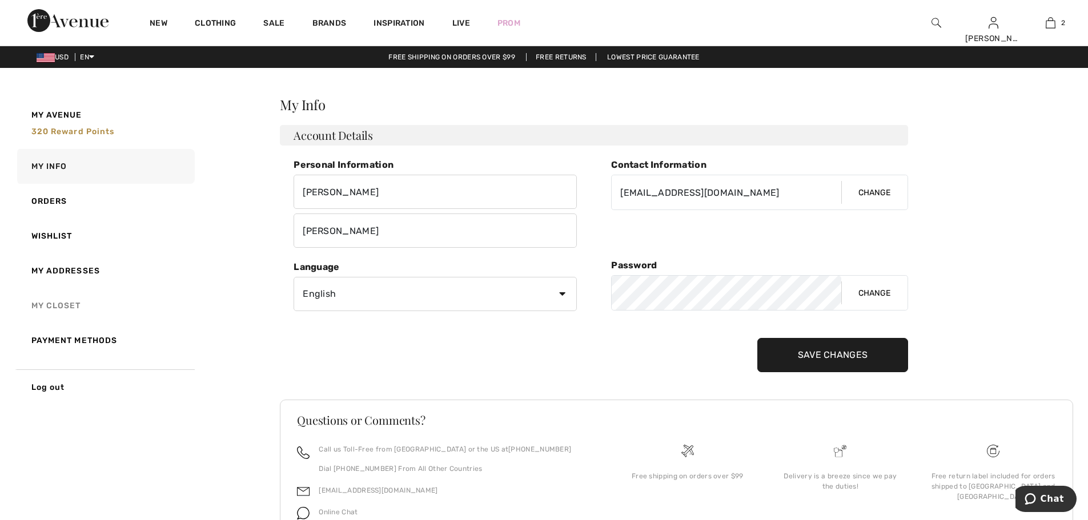
click at [69, 314] on link "My Closet" at bounding box center [105, 305] width 180 height 35
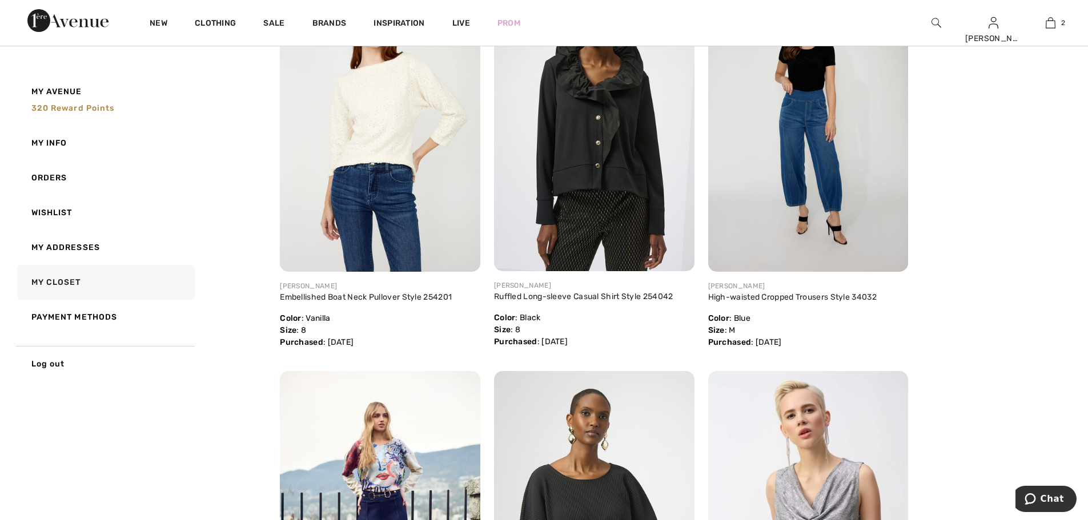
scroll to position [178, 0]
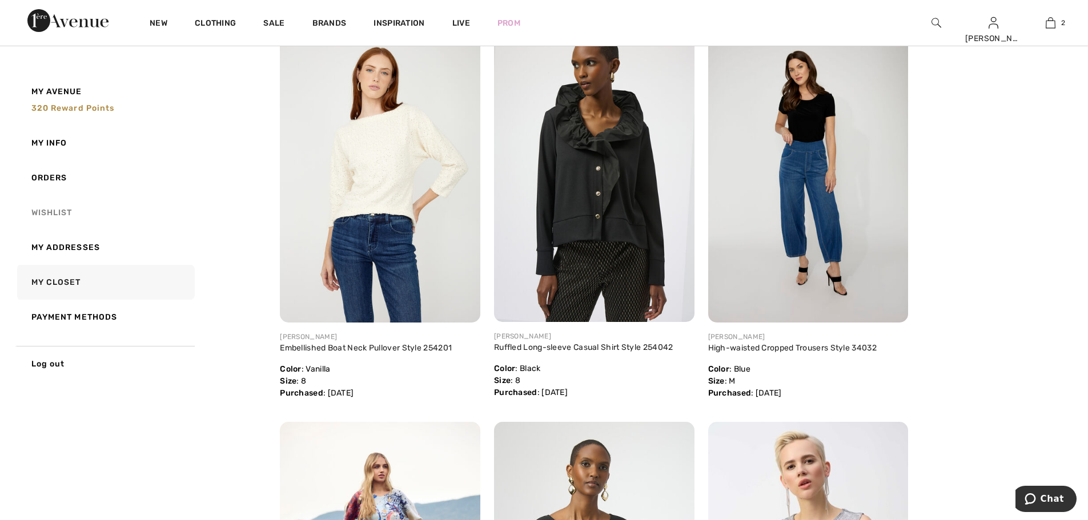
click at [60, 208] on link "Wishlist" at bounding box center [105, 212] width 180 height 35
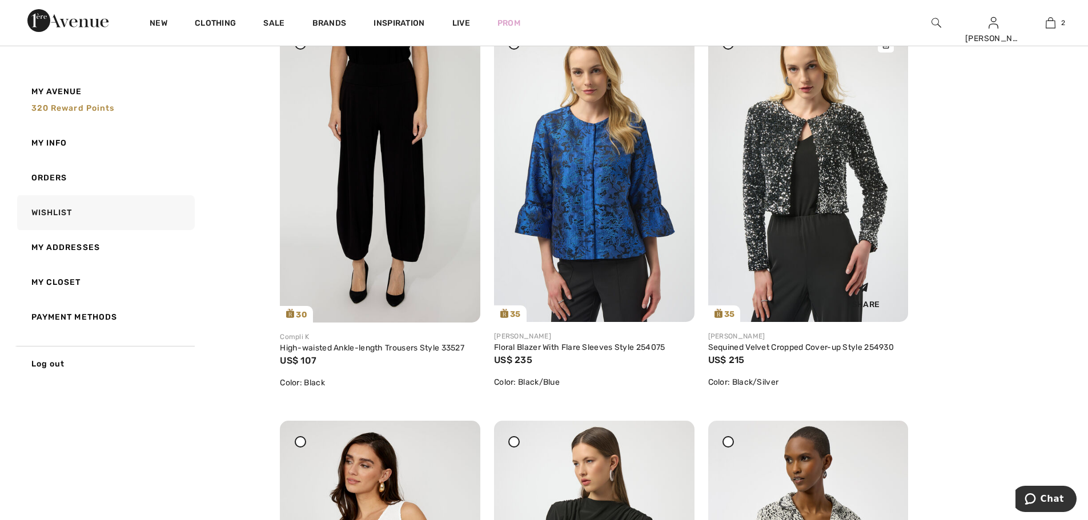
click at [886, 49] on icon at bounding box center [885, 45] width 7 height 8
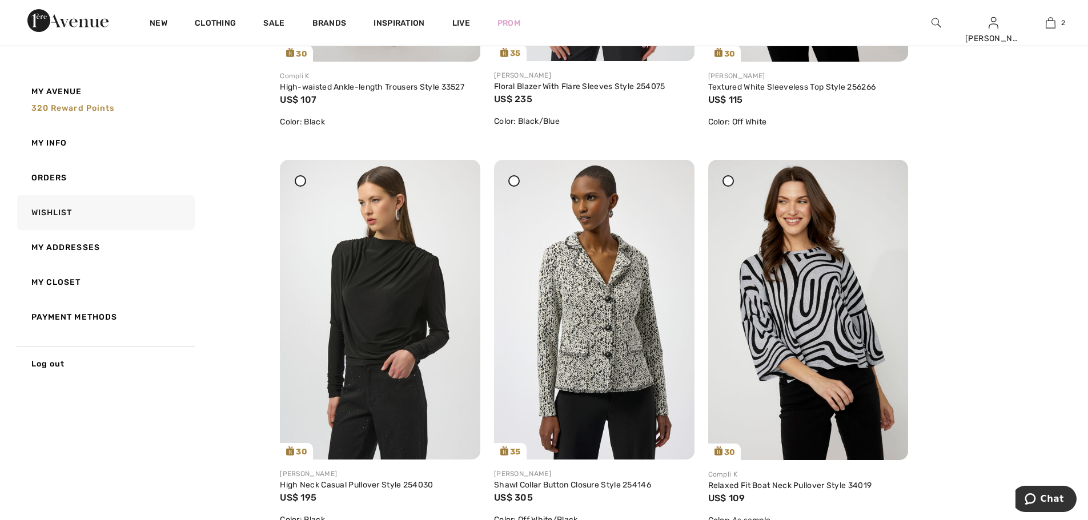
scroll to position [465, 0]
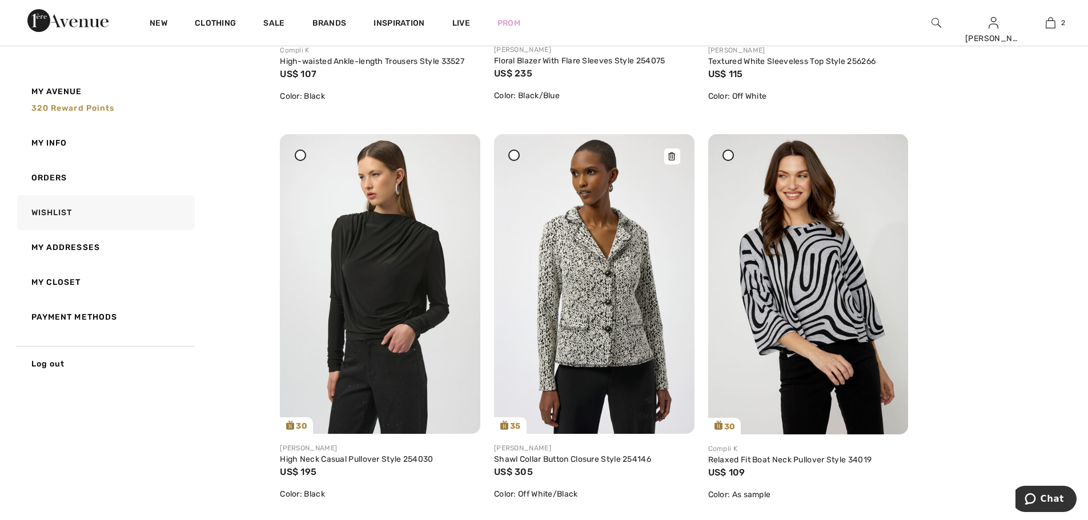
click at [674, 160] on icon at bounding box center [671, 156] width 7 height 8
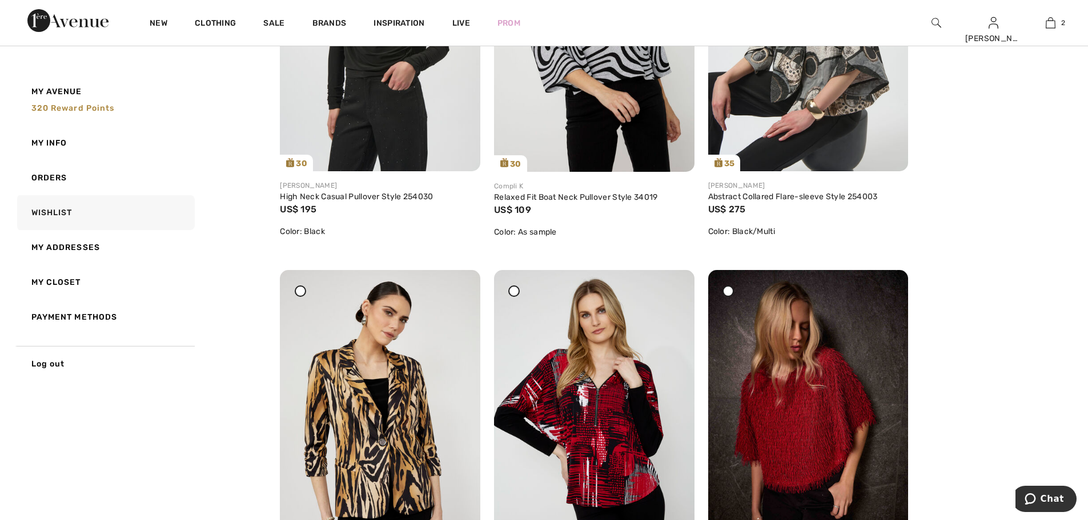
scroll to position [791, 0]
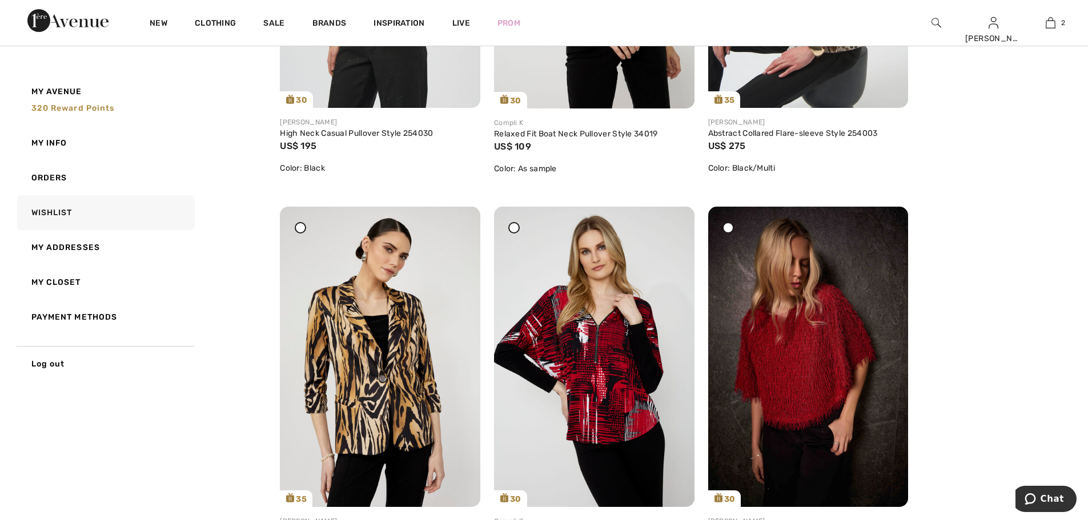
drag, startPoint x: 1050, startPoint y: 323, endPoint x: 941, endPoint y: 282, distance: 116.4
